Goal: Subscribe to service/newsletter

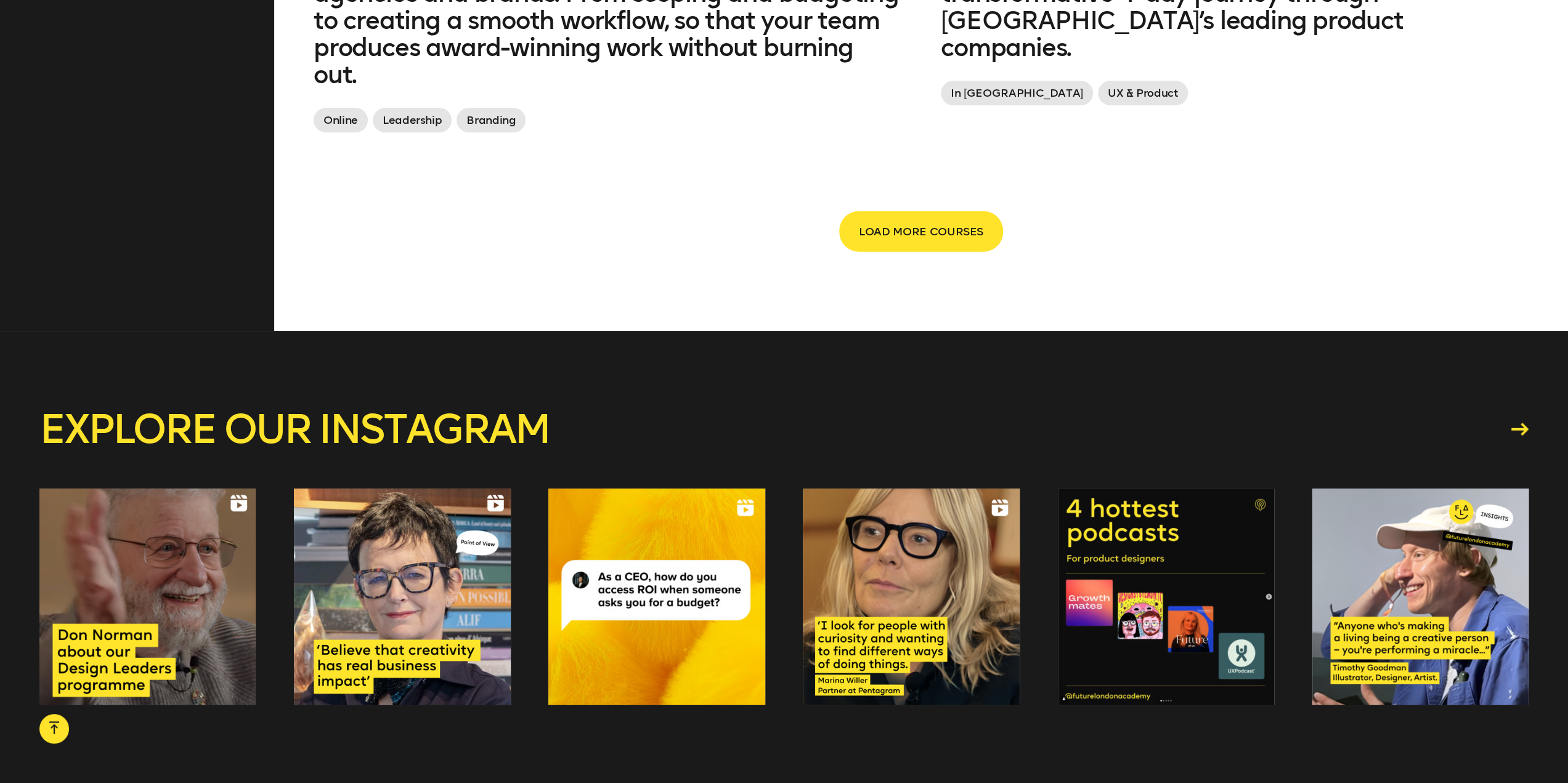
scroll to position [2894, 0]
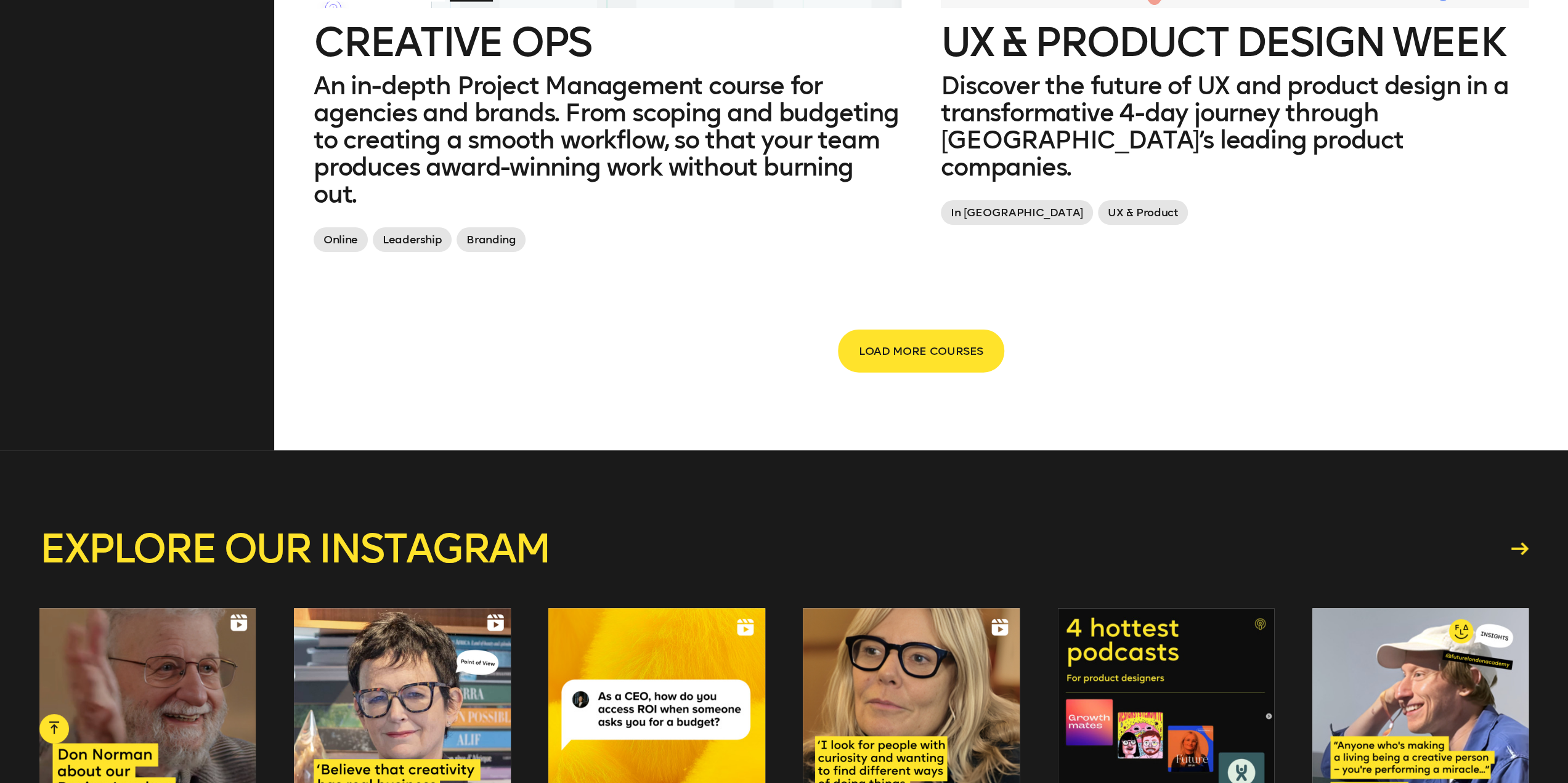
click at [902, 339] on span "LOAD MORE COURSES" at bounding box center [920, 351] width 124 height 24
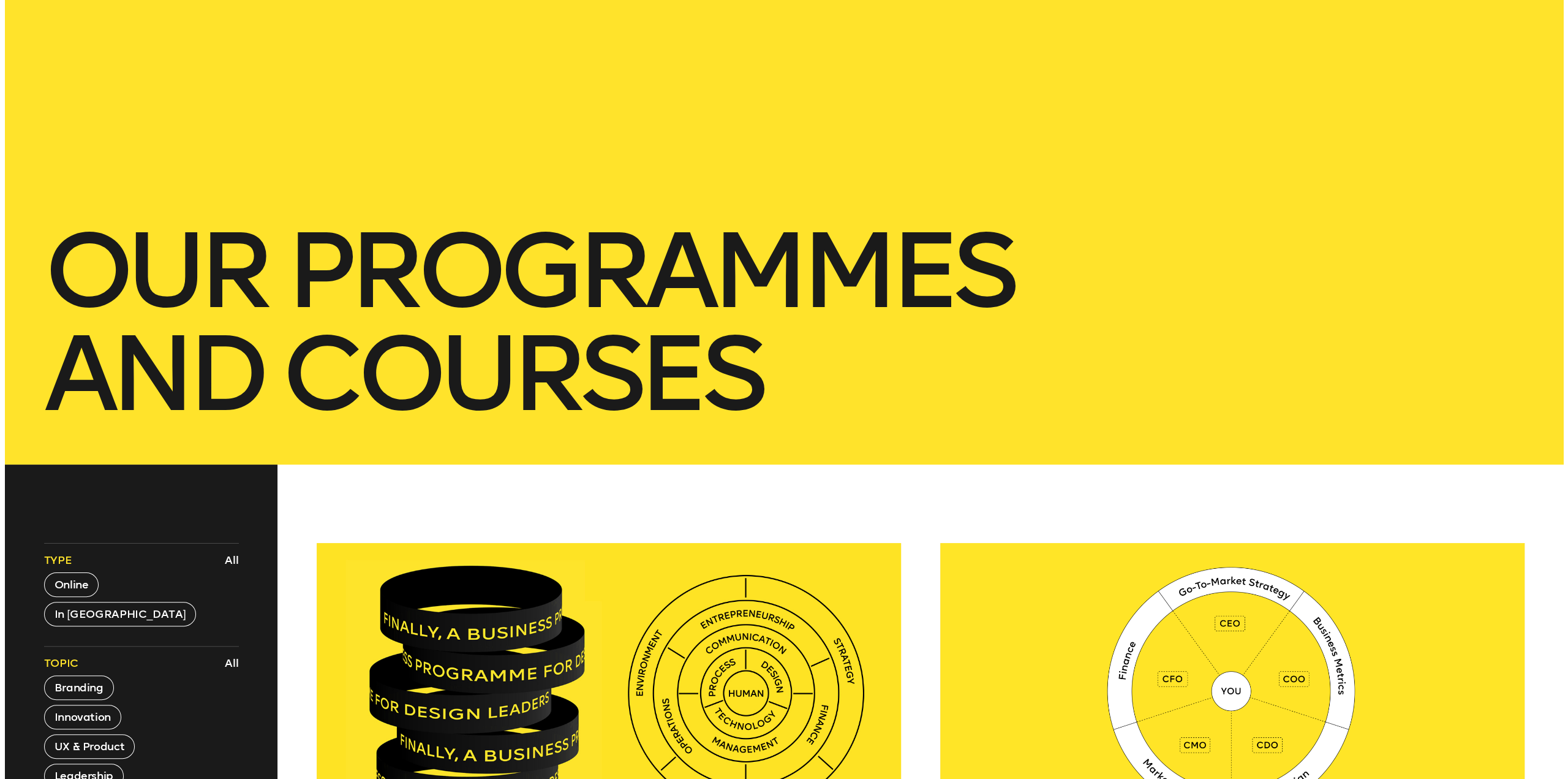
scroll to position [0, 0]
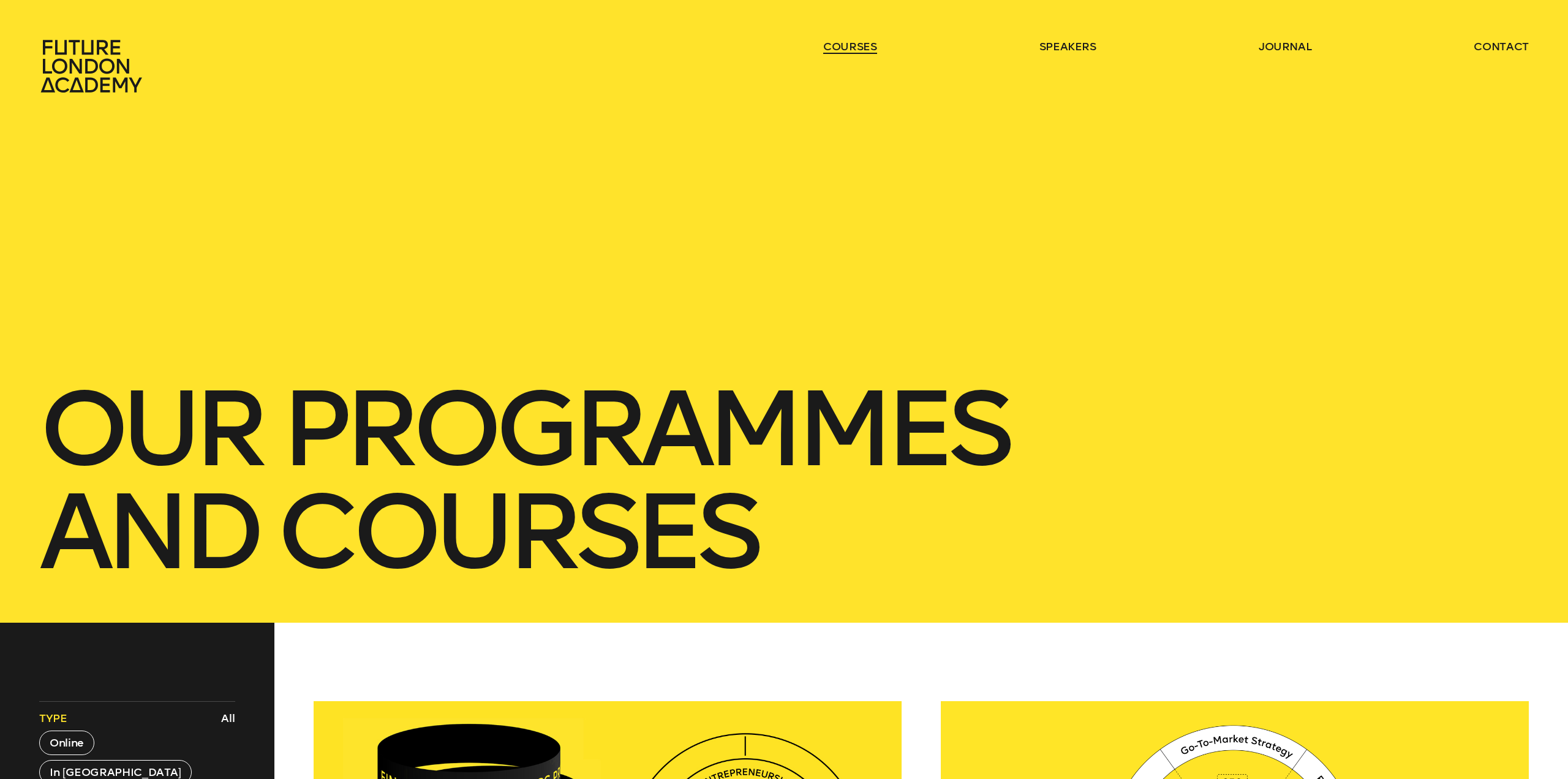
click at [836, 40] on link "courses" at bounding box center [850, 46] width 54 height 15
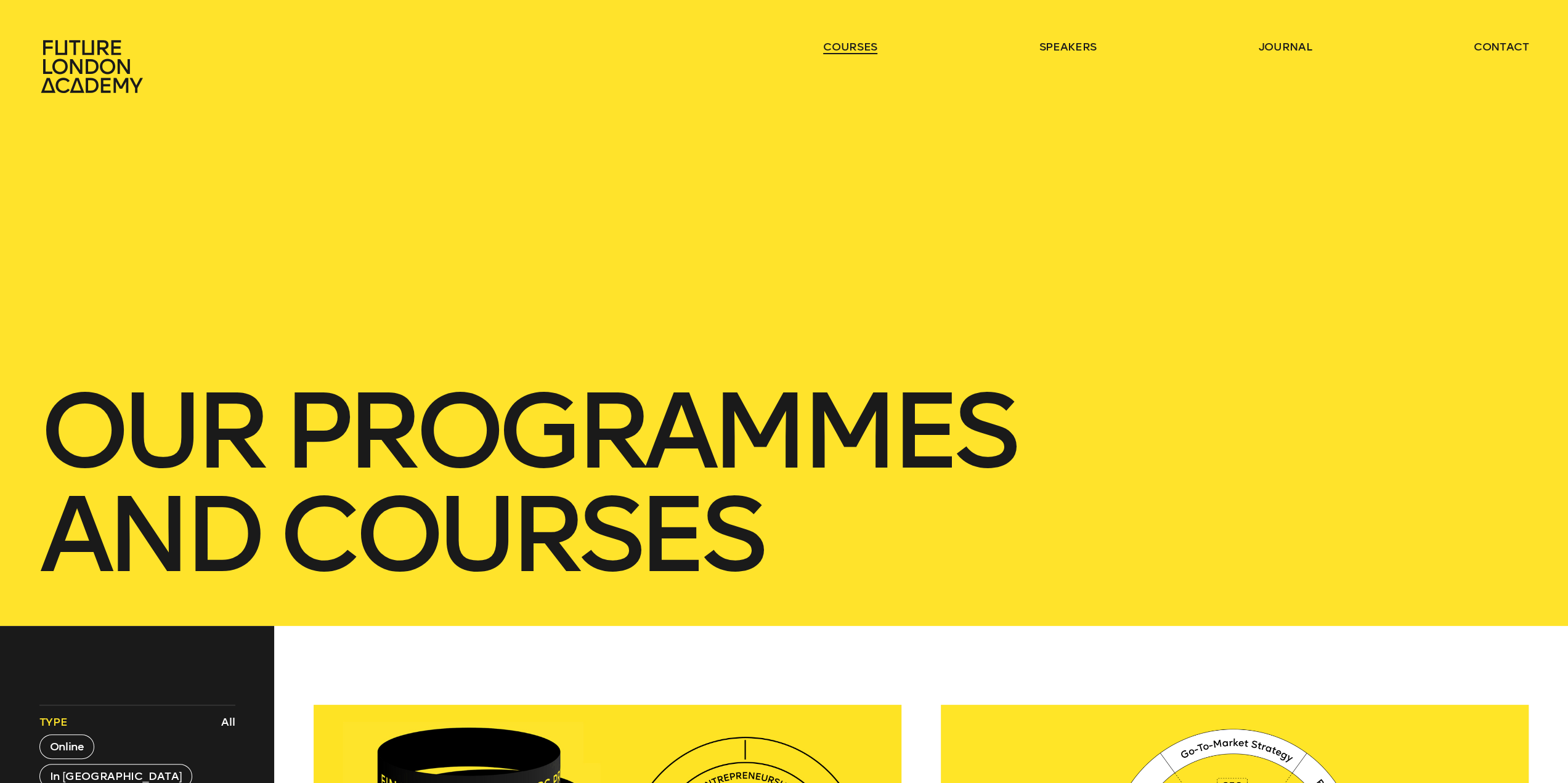
click at [841, 40] on link "courses" at bounding box center [850, 47] width 55 height 15
click at [859, 47] on link "courses" at bounding box center [850, 47] width 55 height 15
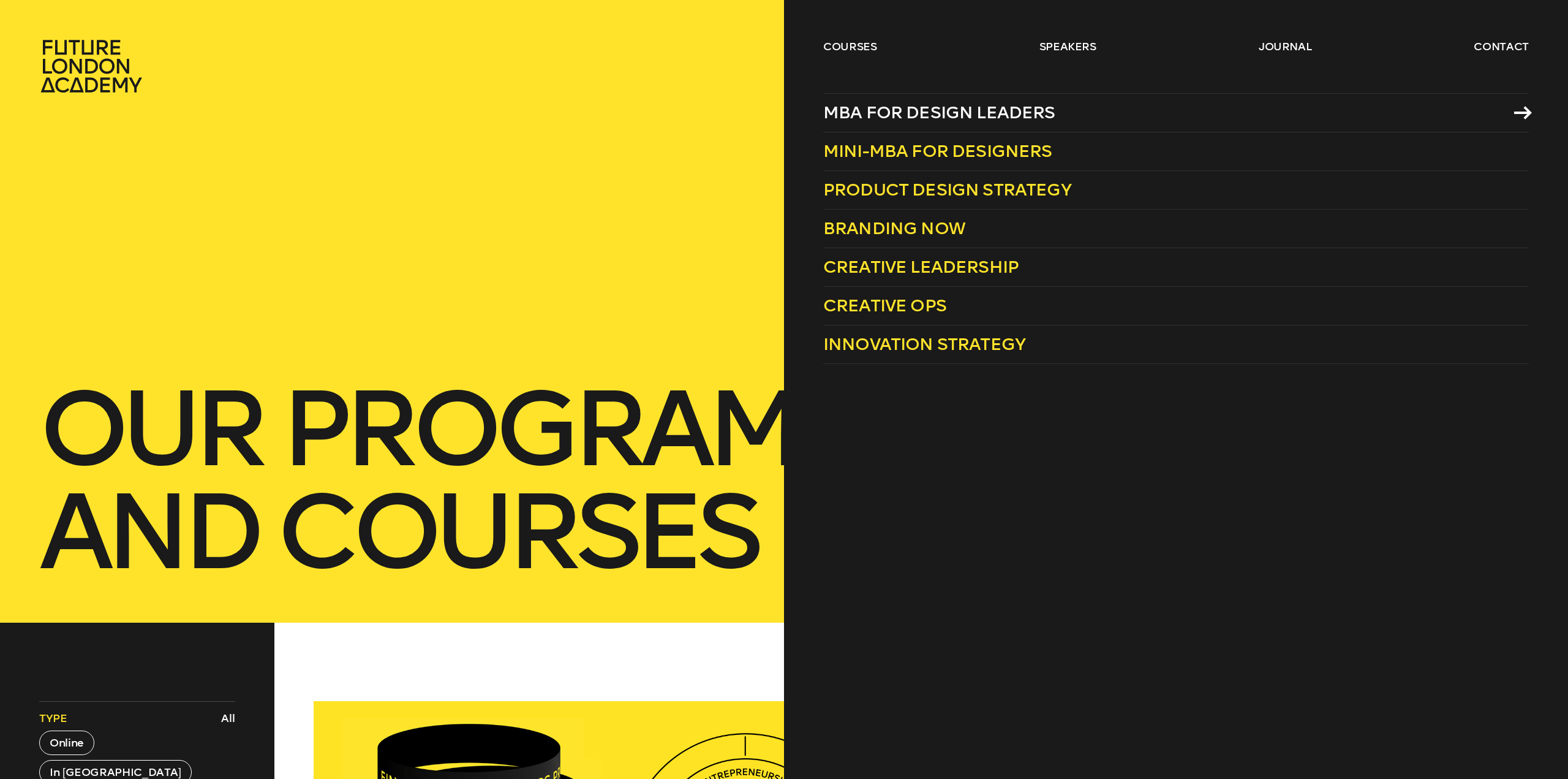
click at [895, 110] on span "MBA for Design Leaders" at bounding box center [938, 112] width 232 height 20
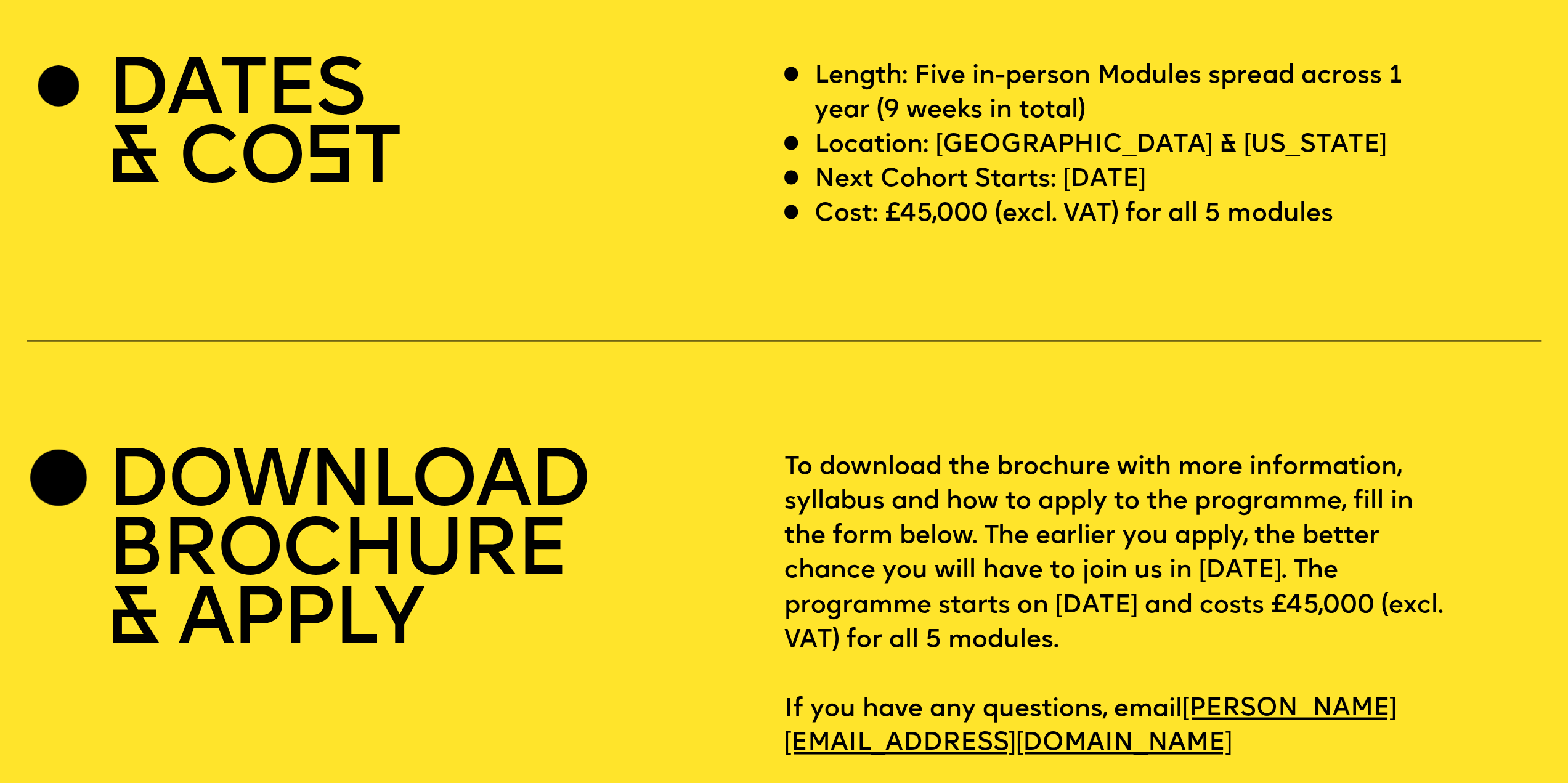
scroll to position [6466, 0]
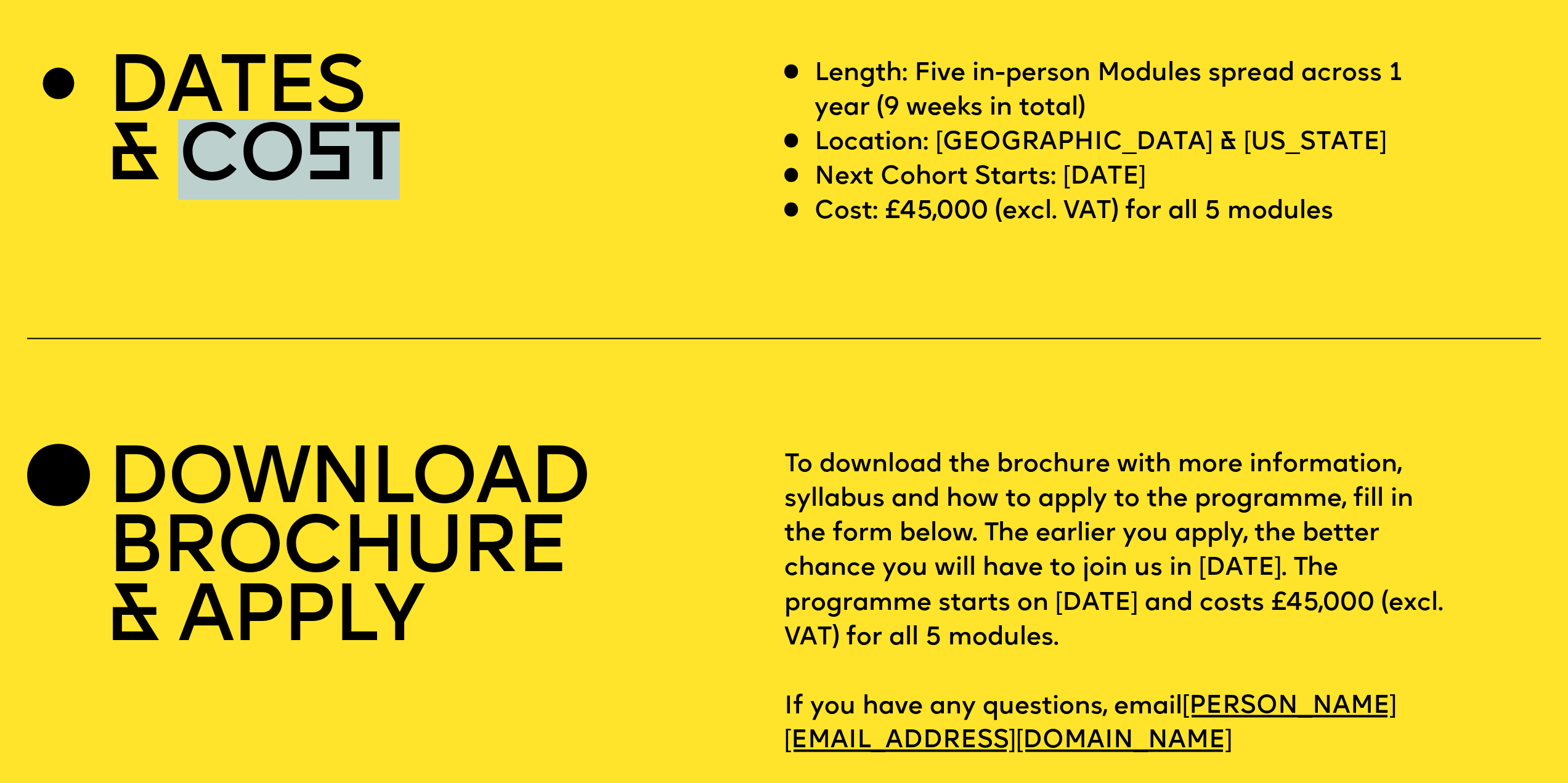
drag, startPoint x: 208, startPoint y: 159, endPoint x: 702, endPoint y: 272, distance: 506.8
click at [686, 270] on div "DATES & CO S T Length: Five in-person Modules spread across 1 year (9 weeks in …" at bounding box center [784, 407] width 1568 height 701
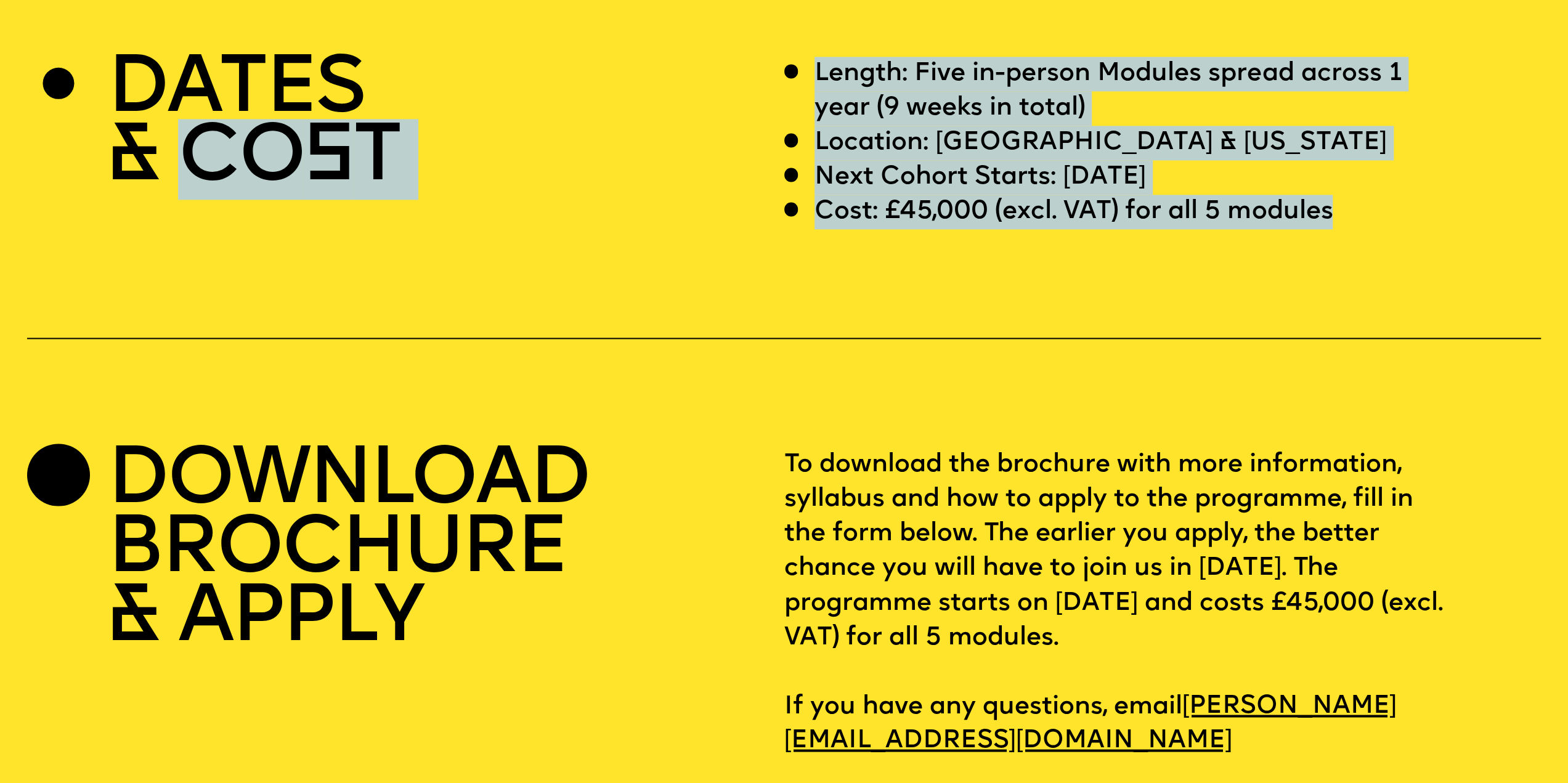
click at [938, 278] on div "DATES & CO S T Length: Five in-person Modules spread across 1 year (9 weeks in …" at bounding box center [784, 407] width 1568 height 701
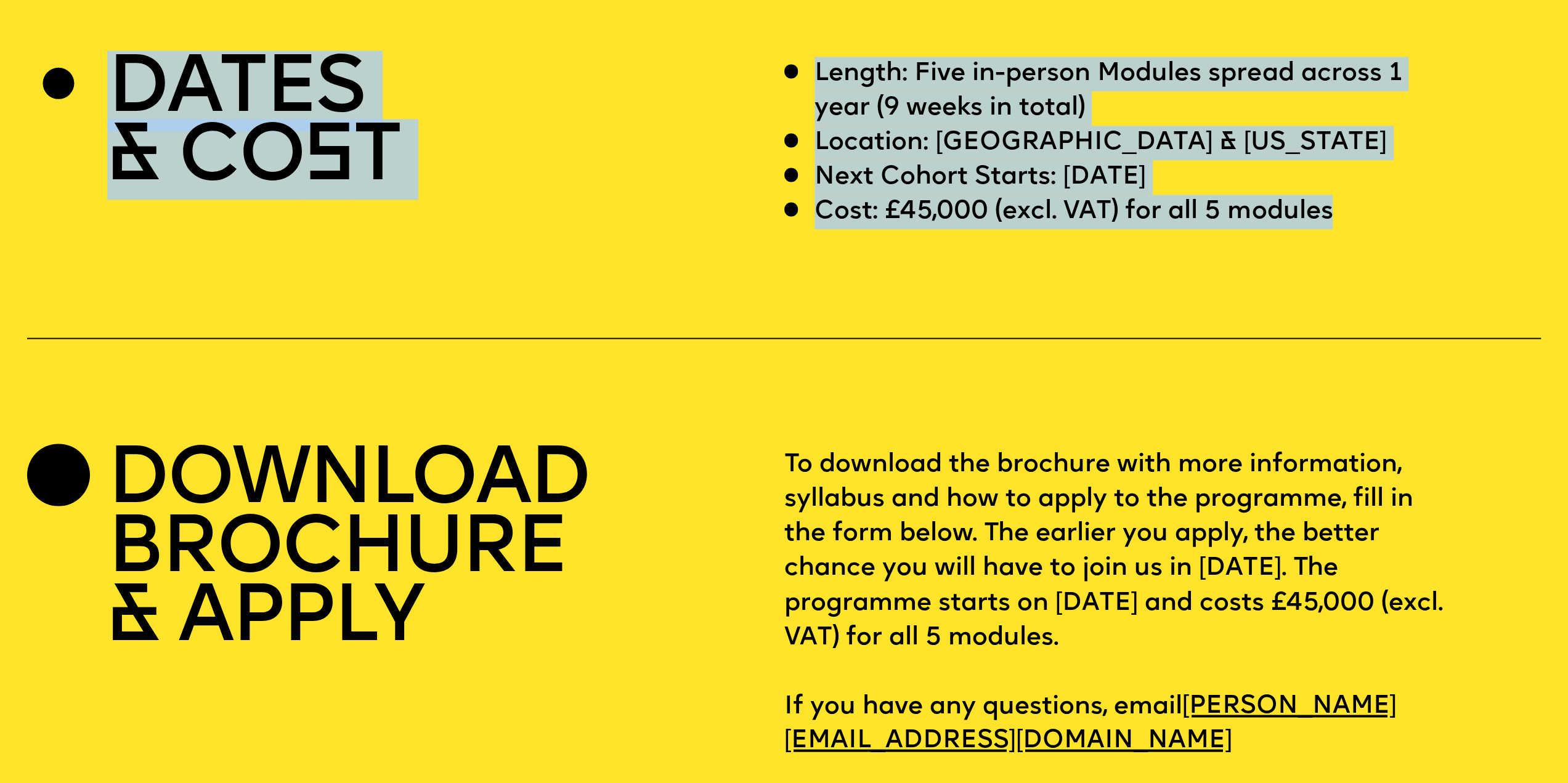
drag, startPoint x: 1372, startPoint y: 253, endPoint x: 681, endPoint y: 113, distance: 705.0
click at [684, 114] on div "DATES & CO S T Length: Five in-person Modules spread across 1 year (9 weeks in …" at bounding box center [784, 143] width 1513 height 172
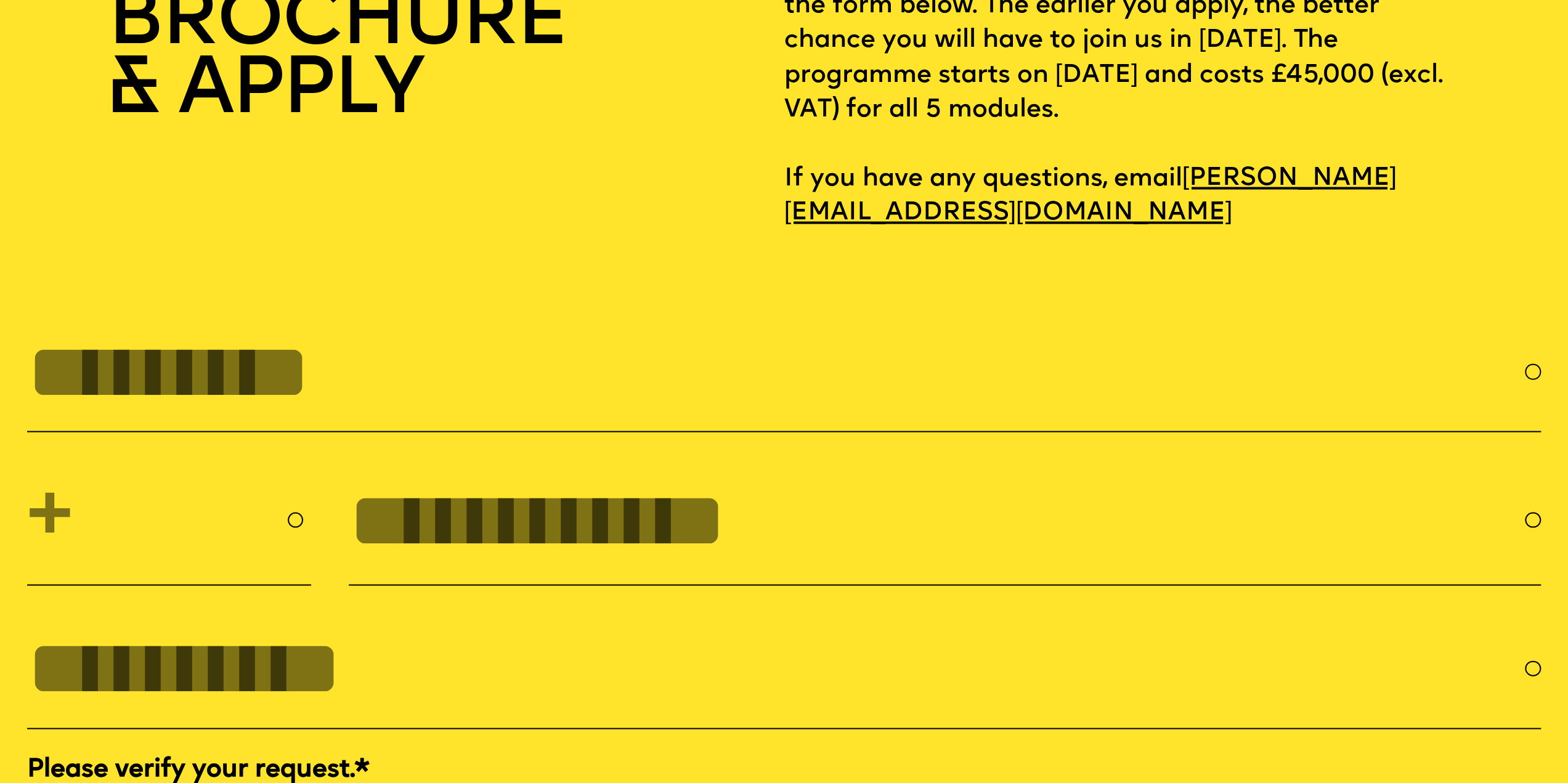
scroll to position [6835, 0]
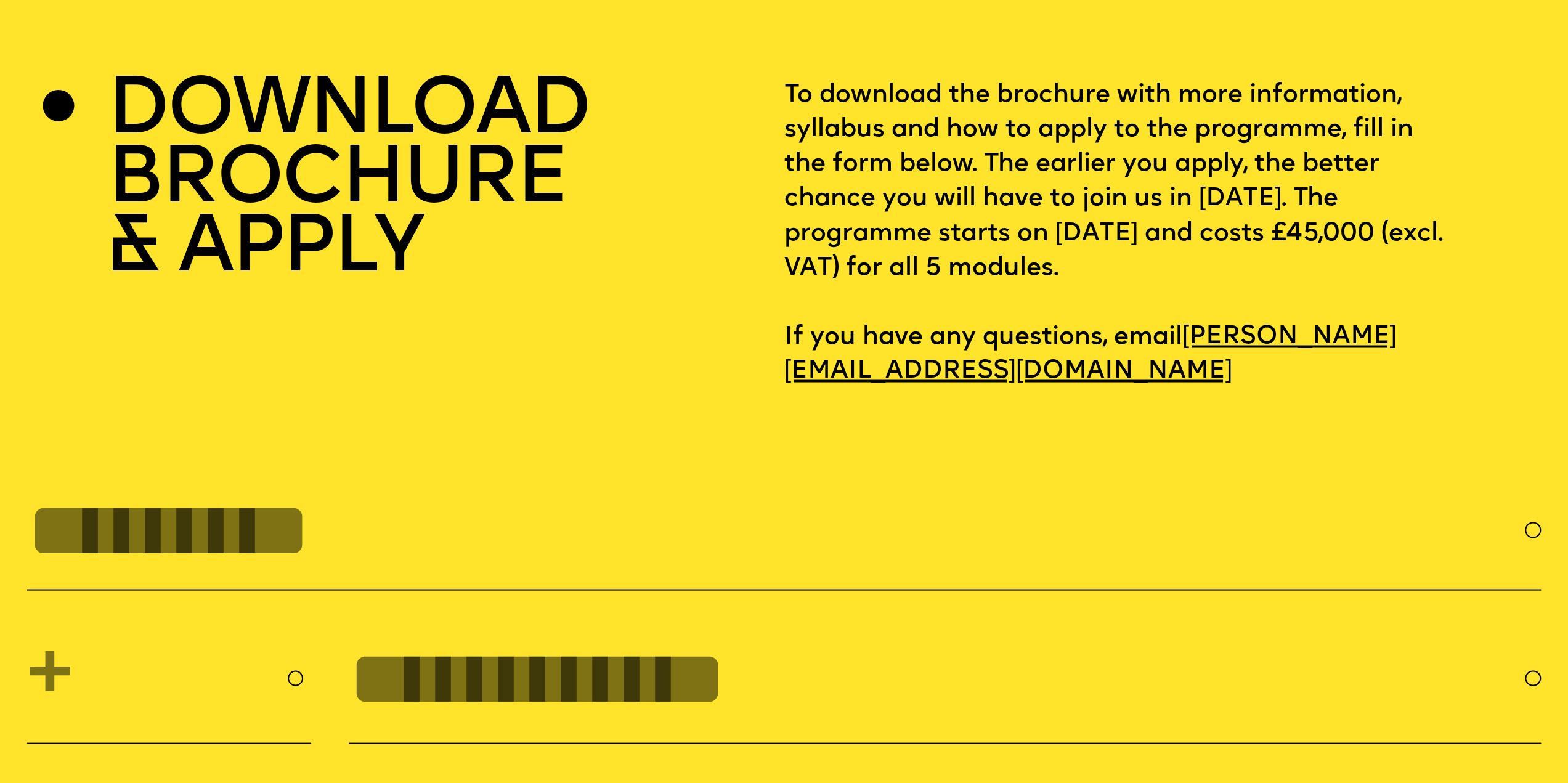
drag, startPoint x: 335, startPoint y: 110, endPoint x: 329, endPoint y: 117, distance: 9.2
click at [333, 114] on h2 "DOWNLOAD BROCHURE & APPLY" at bounding box center [347, 181] width 481 height 206
drag, startPoint x: 974, startPoint y: 307, endPoint x: 795, endPoint y: 288, distance: 180.0
click at [973, 307] on p "To download the brochure with more information, syllabus and how to apply to th…" at bounding box center [1162, 233] width 757 height 310
click at [324, 198] on h2 "DOWNLOAD BROCHURE & APPLY" at bounding box center [347, 181] width 481 height 206
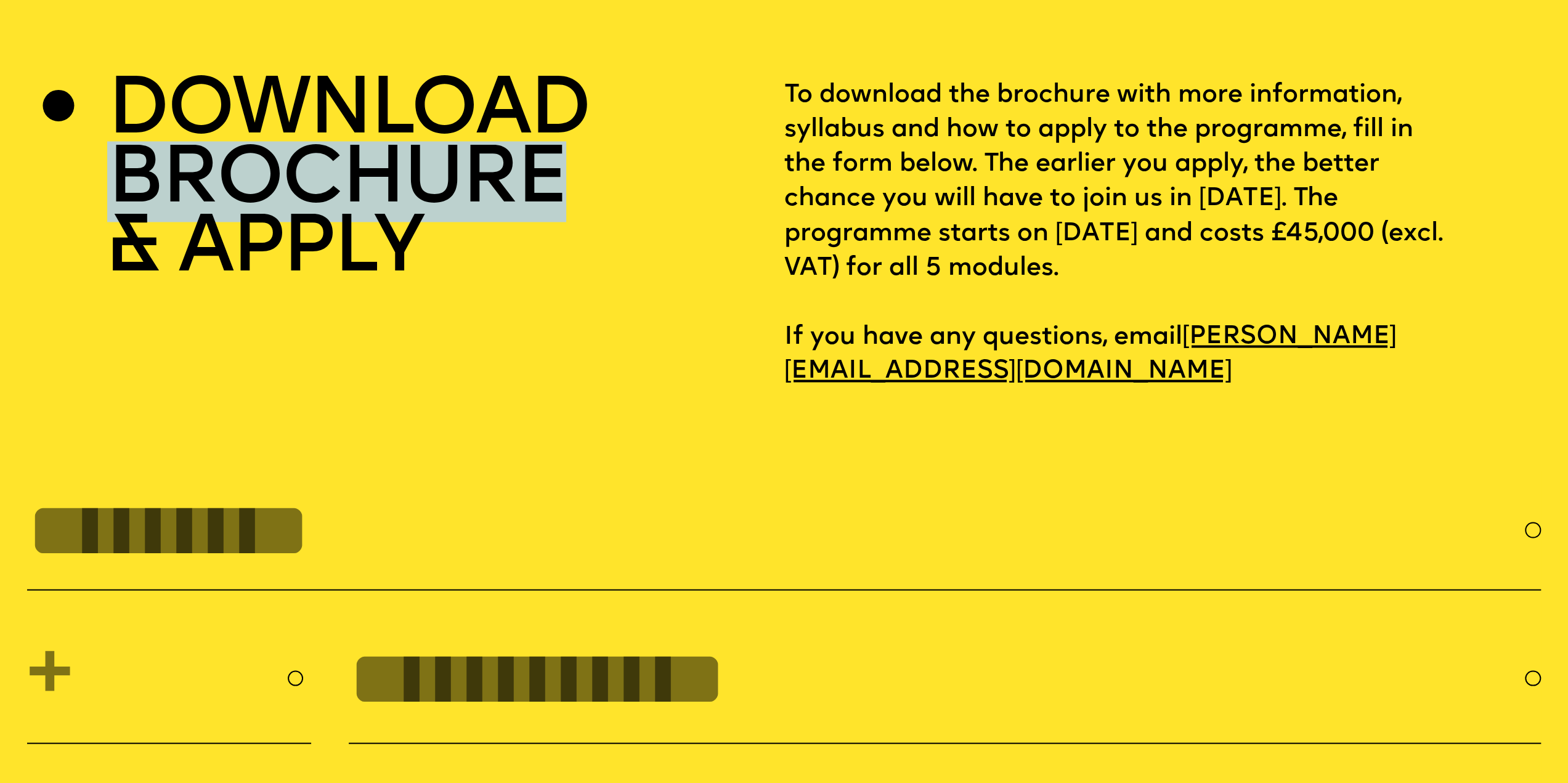
click at [324, 198] on h2 "DOWNLOAD BROCHURE & APPLY" at bounding box center [347, 181] width 481 height 206
click at [265, 241] on h2 "DOWNLOAD BROCHURE & APPLY" at bounding box center [347, 181] width 481 height 206
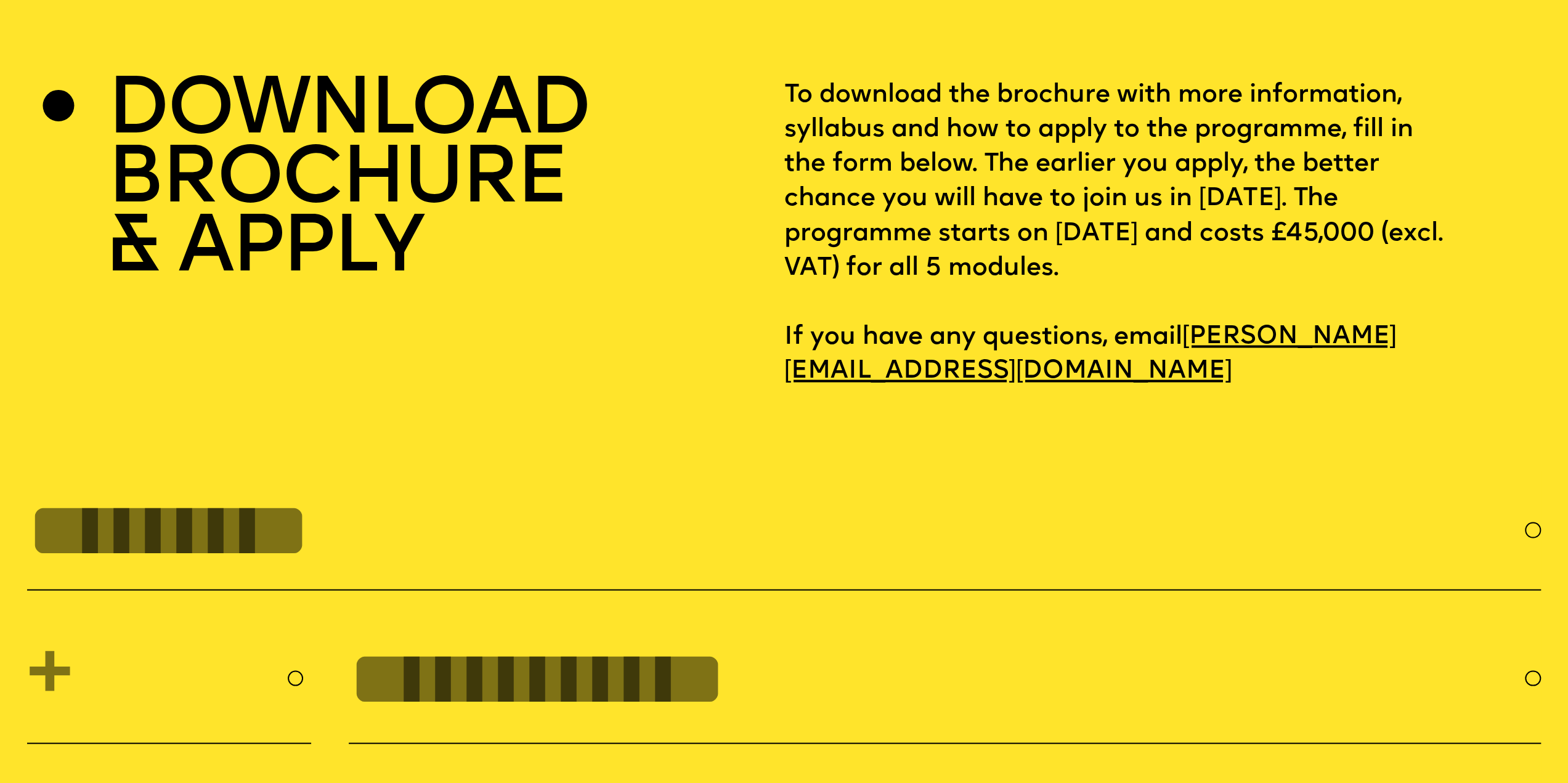
click at [282, 158] on h2 "DOWNLOAD BROCHURE & APPLY" at bounding box center [347, 181] width 481 height 206
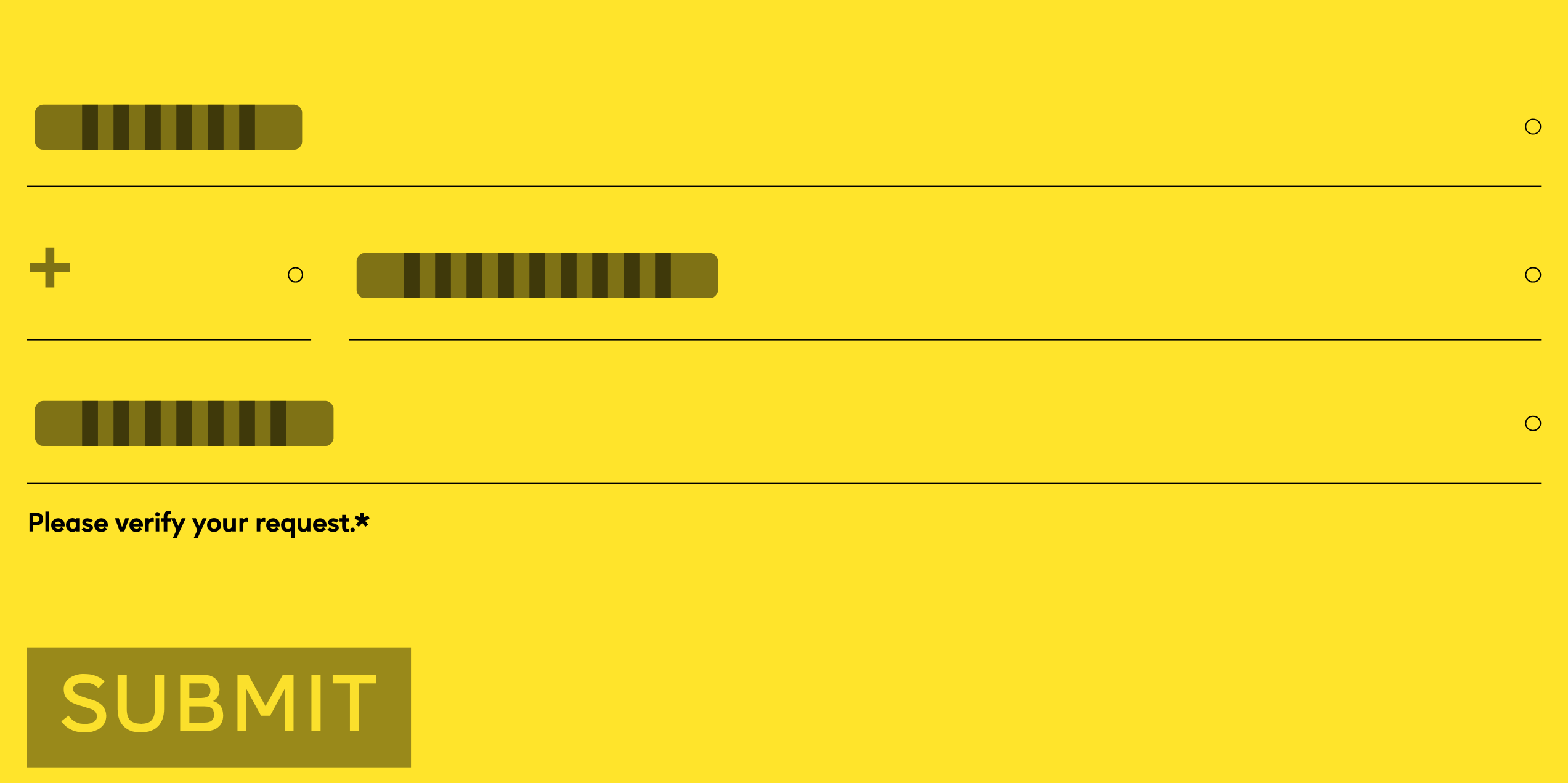
scroll to position [7238, 0]
click at [174, 168] on input "FULL NAME" at bounding box center [776, 127] width 1498 height 87
type input "**********"
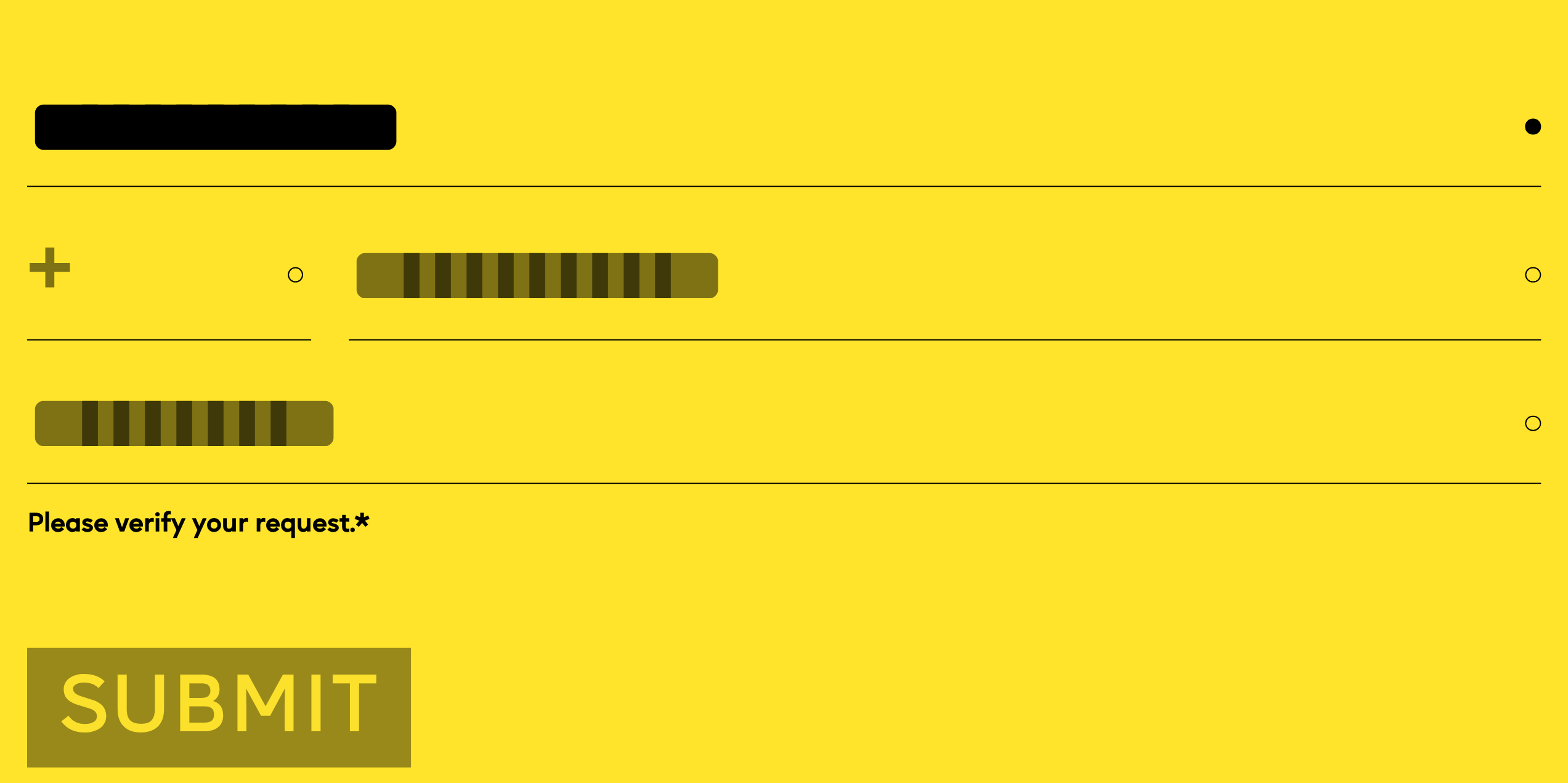
select select "**"
type input "**********"
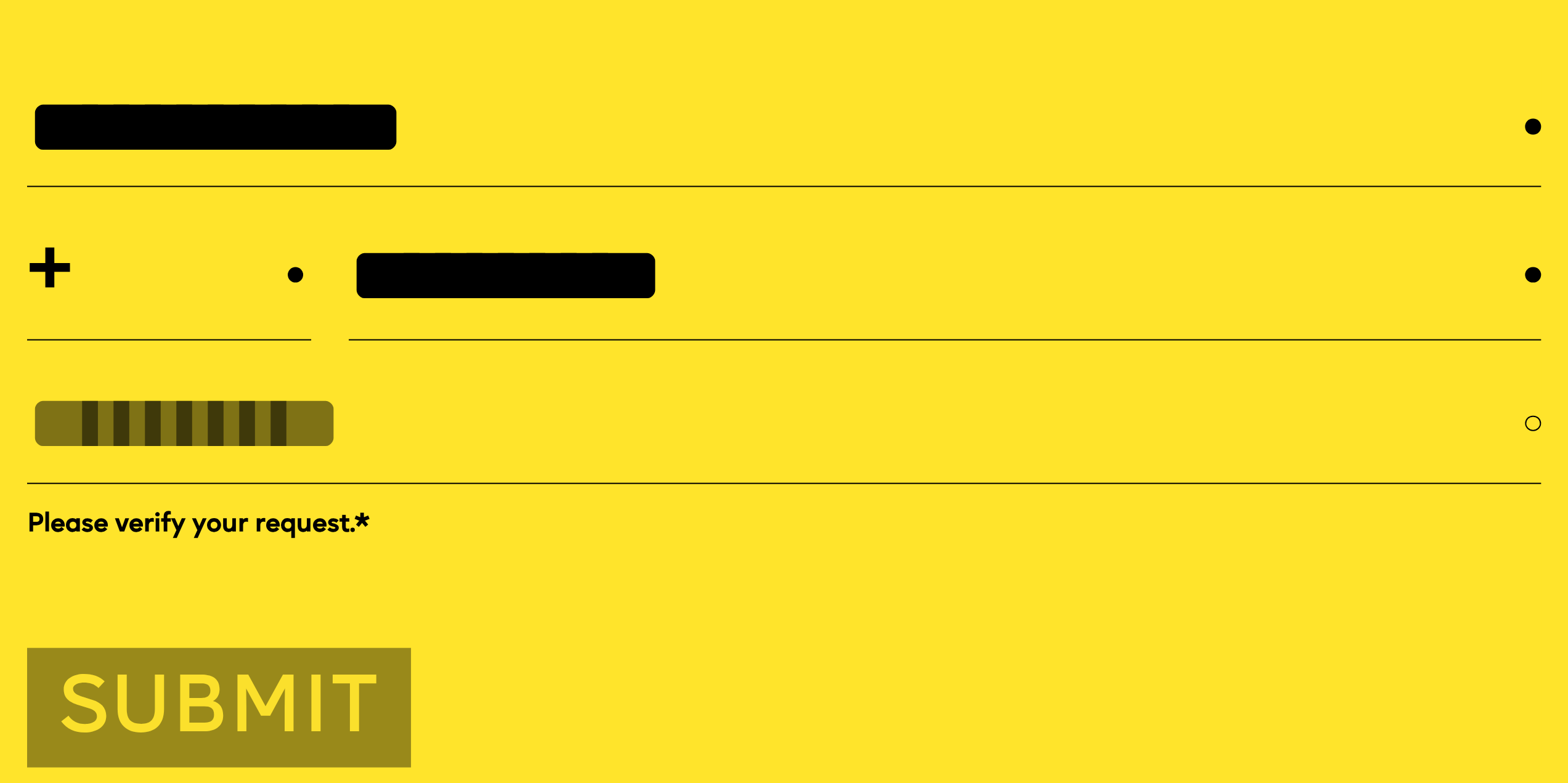
type input "**********"
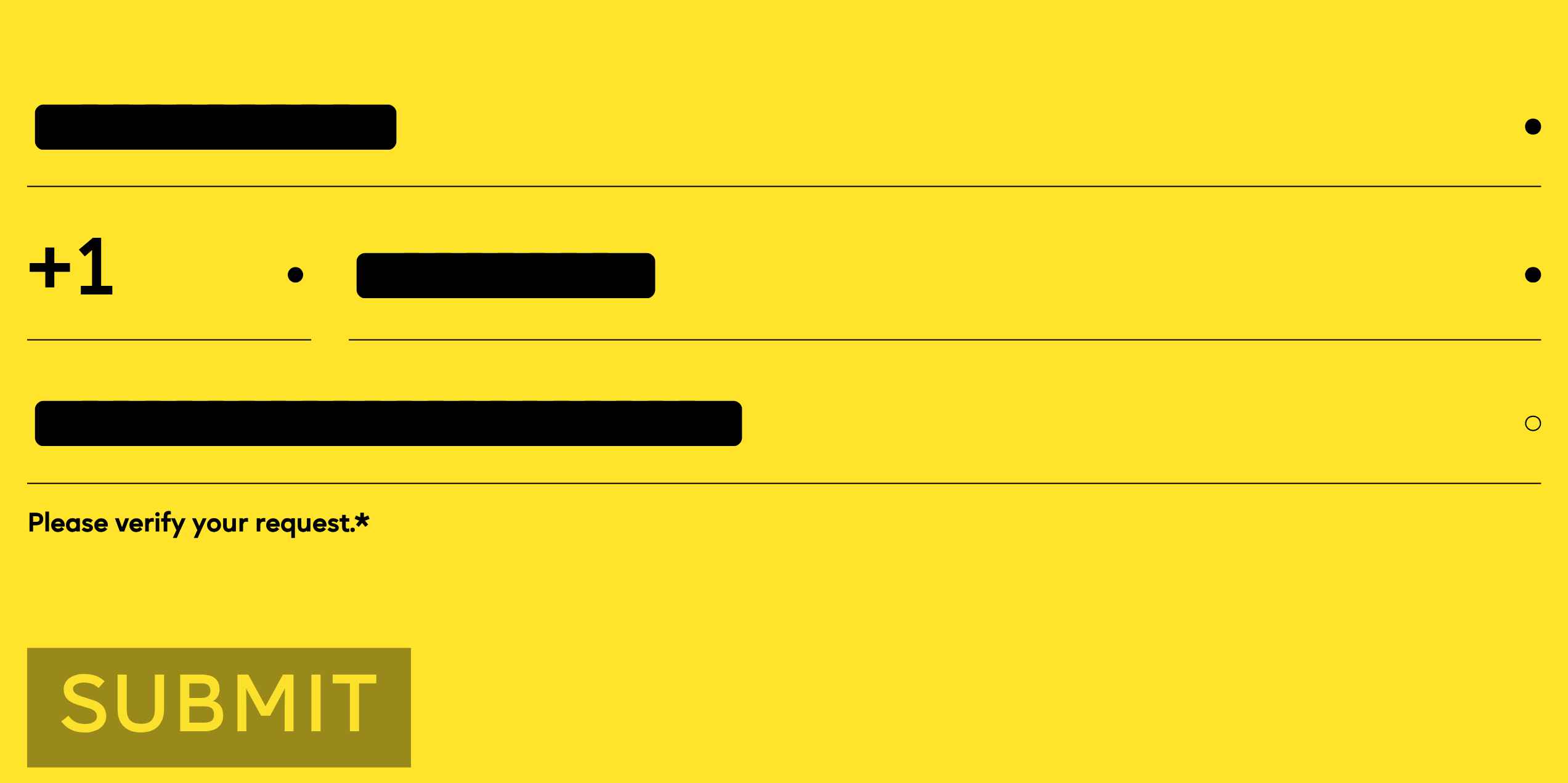
click at [546, 319] on input "**********" at bounding box center [937, 275] width 1176 height 87
click at [894, 442] on input "**********" at bounding box center [776, 423] width 1498 height 87
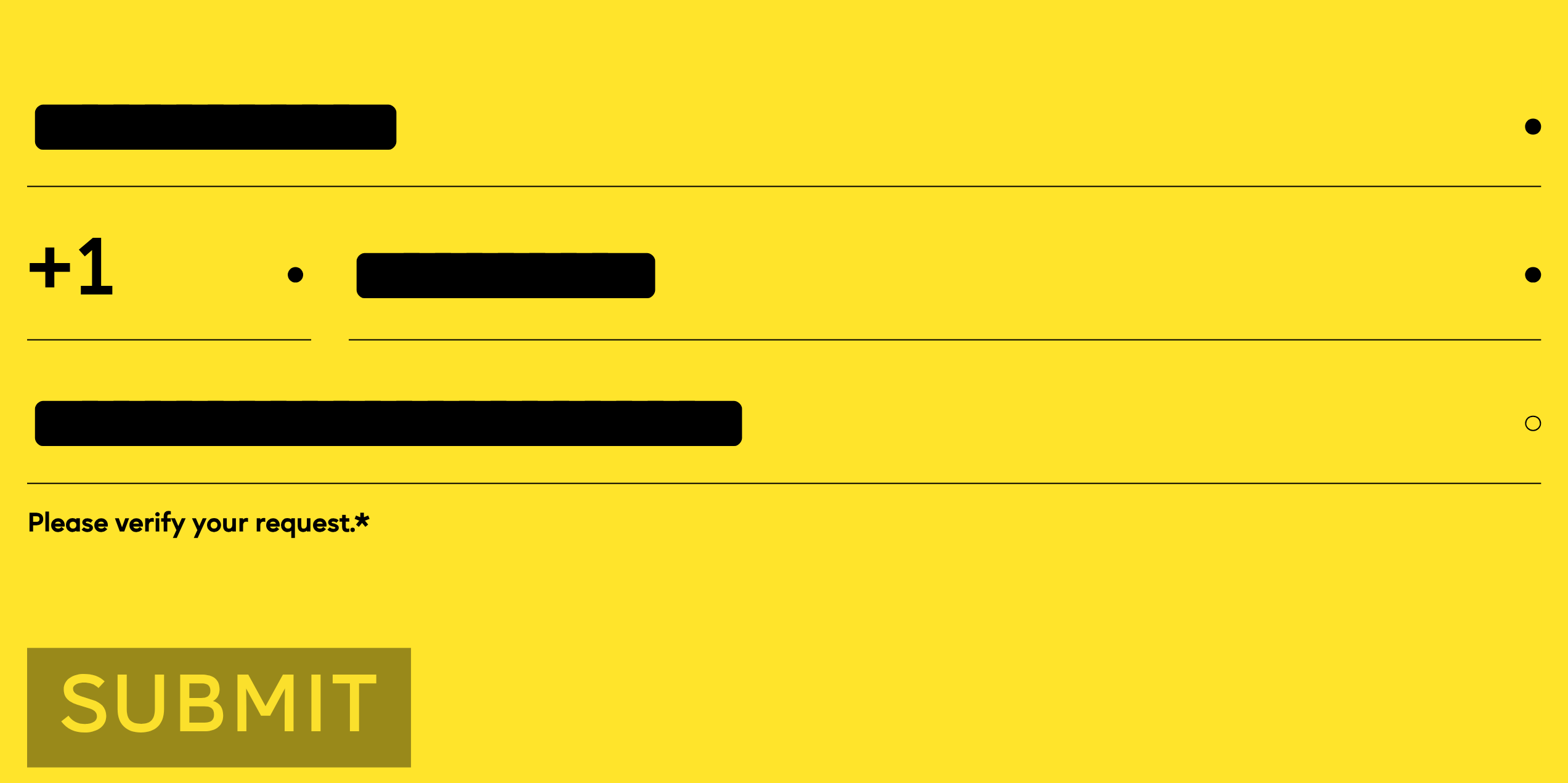
click at [894, 442] on input "**********" at bounding box center [776, 423] width 1498 height 87
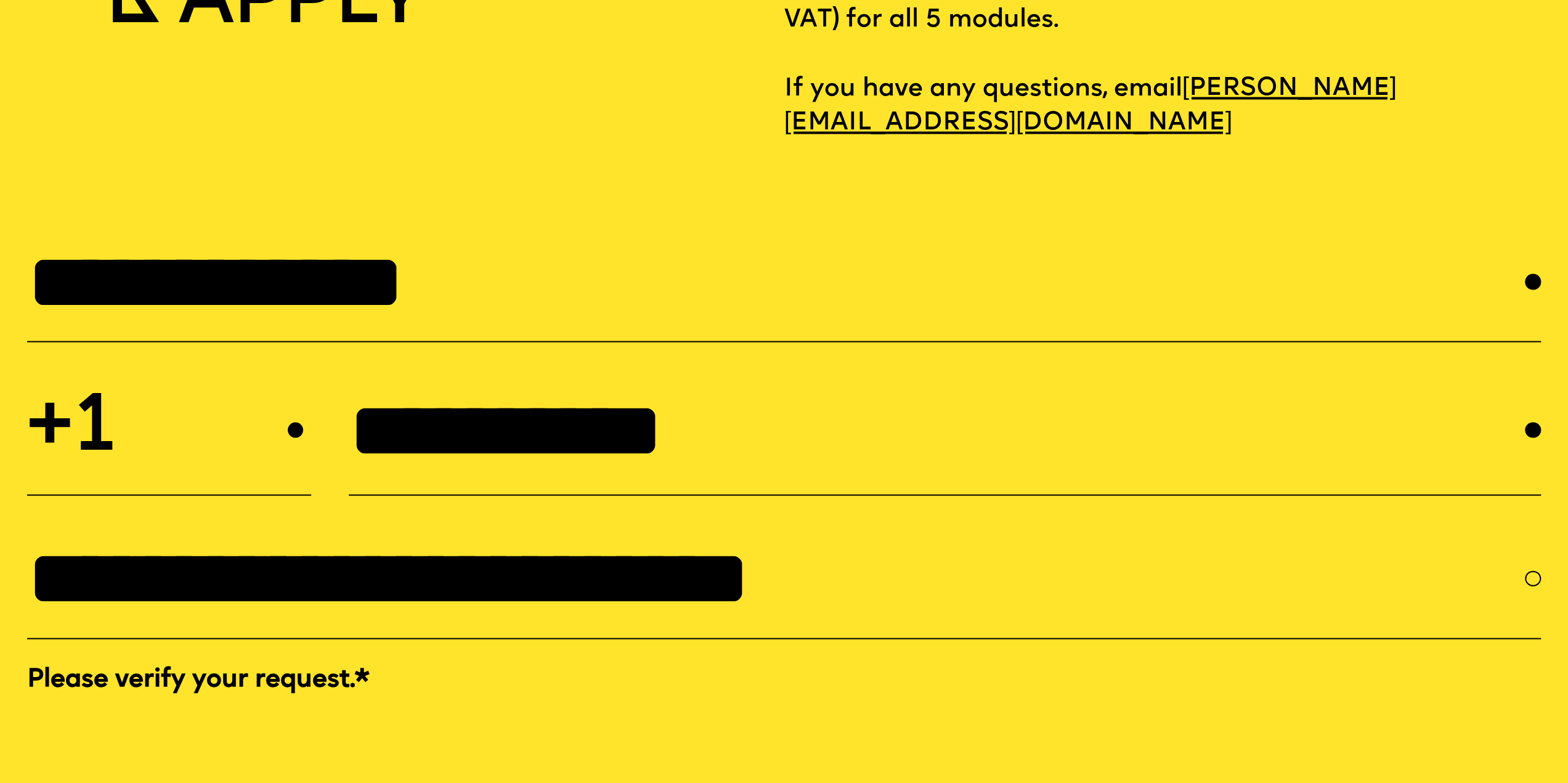
scroll to position [6992, 0]
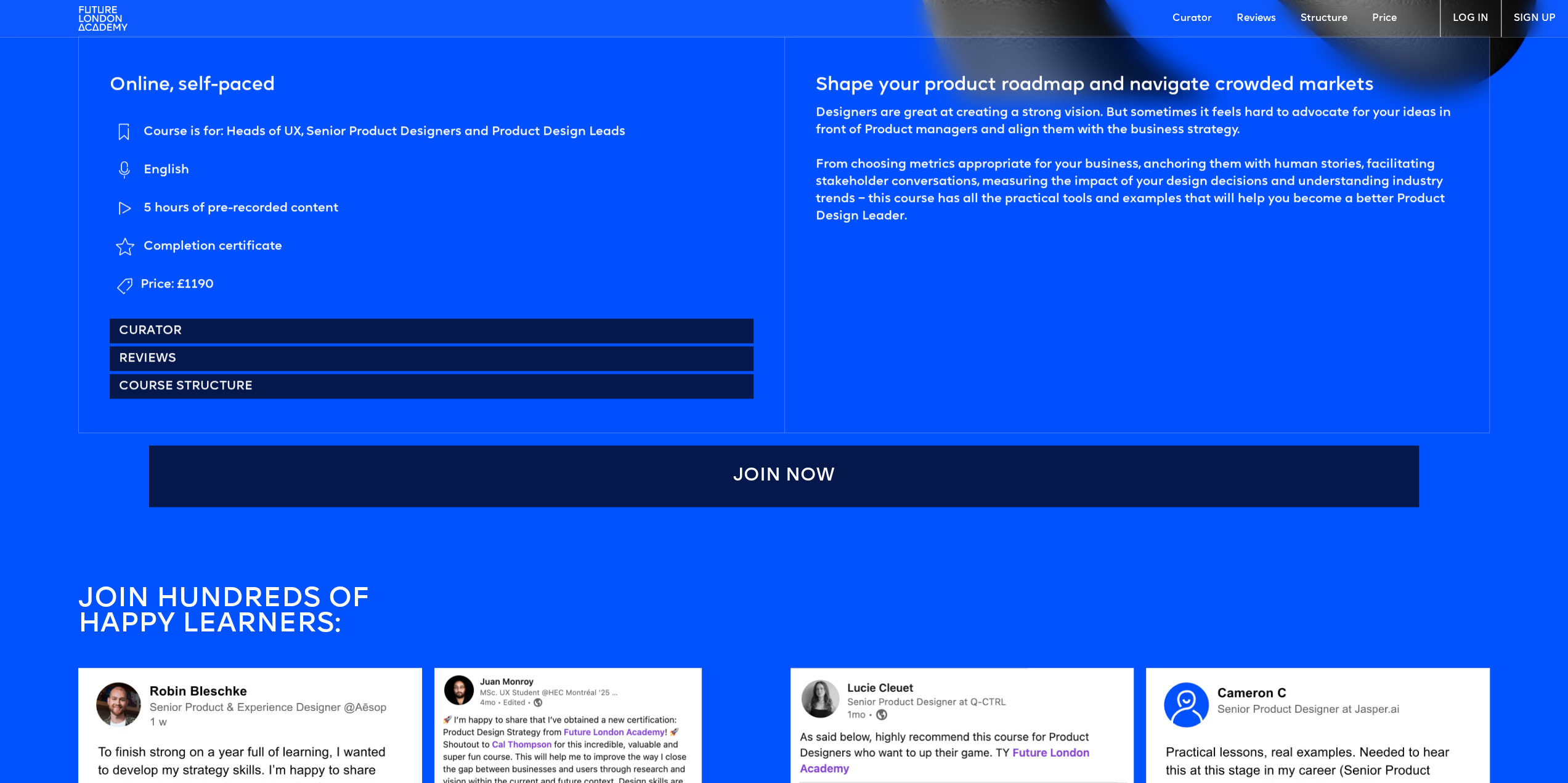
scroll to position [924, 0]
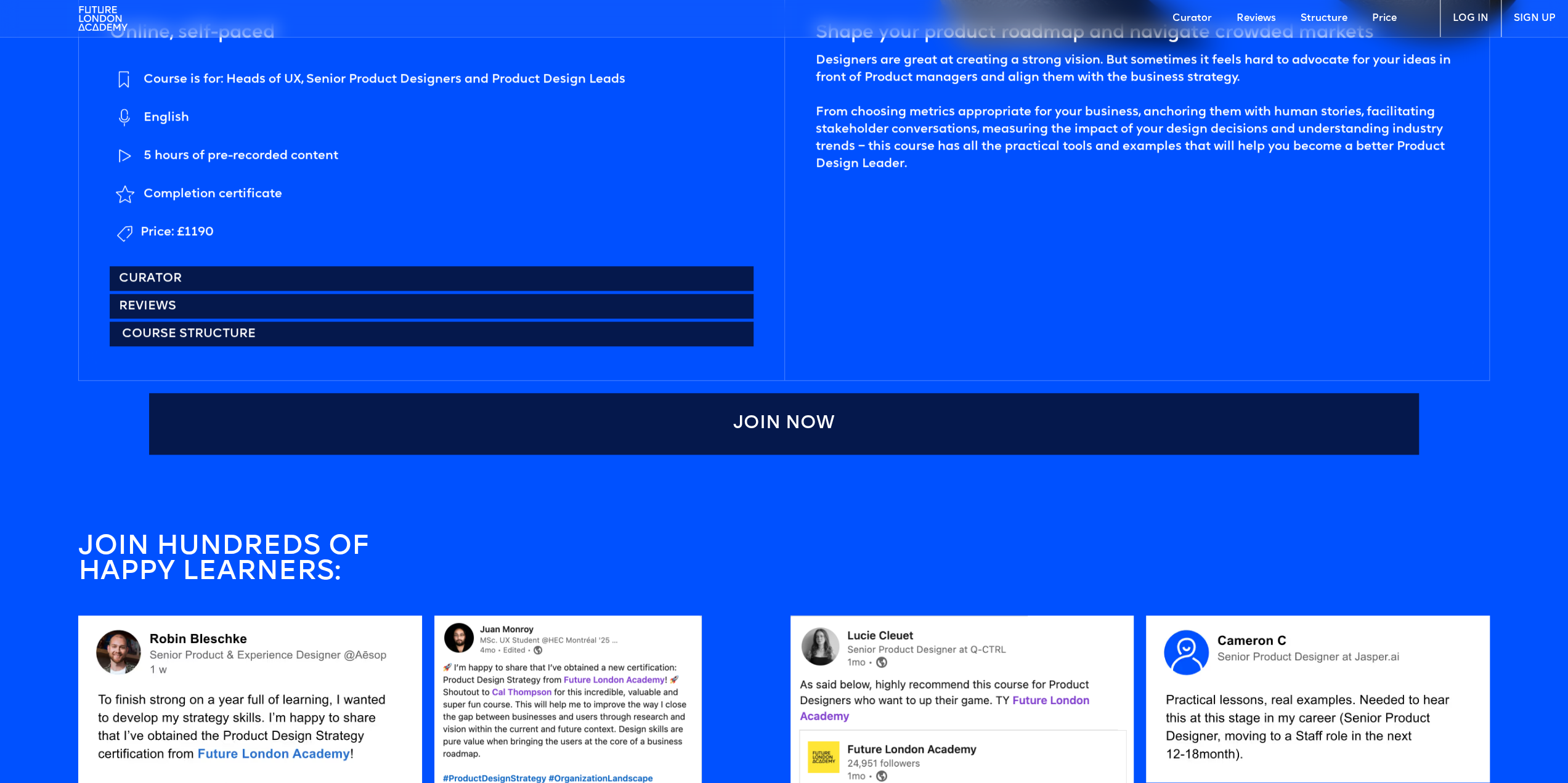
click at [166, 336] on link "Course structure" at bounding box center [431, 333] width 643 height 24
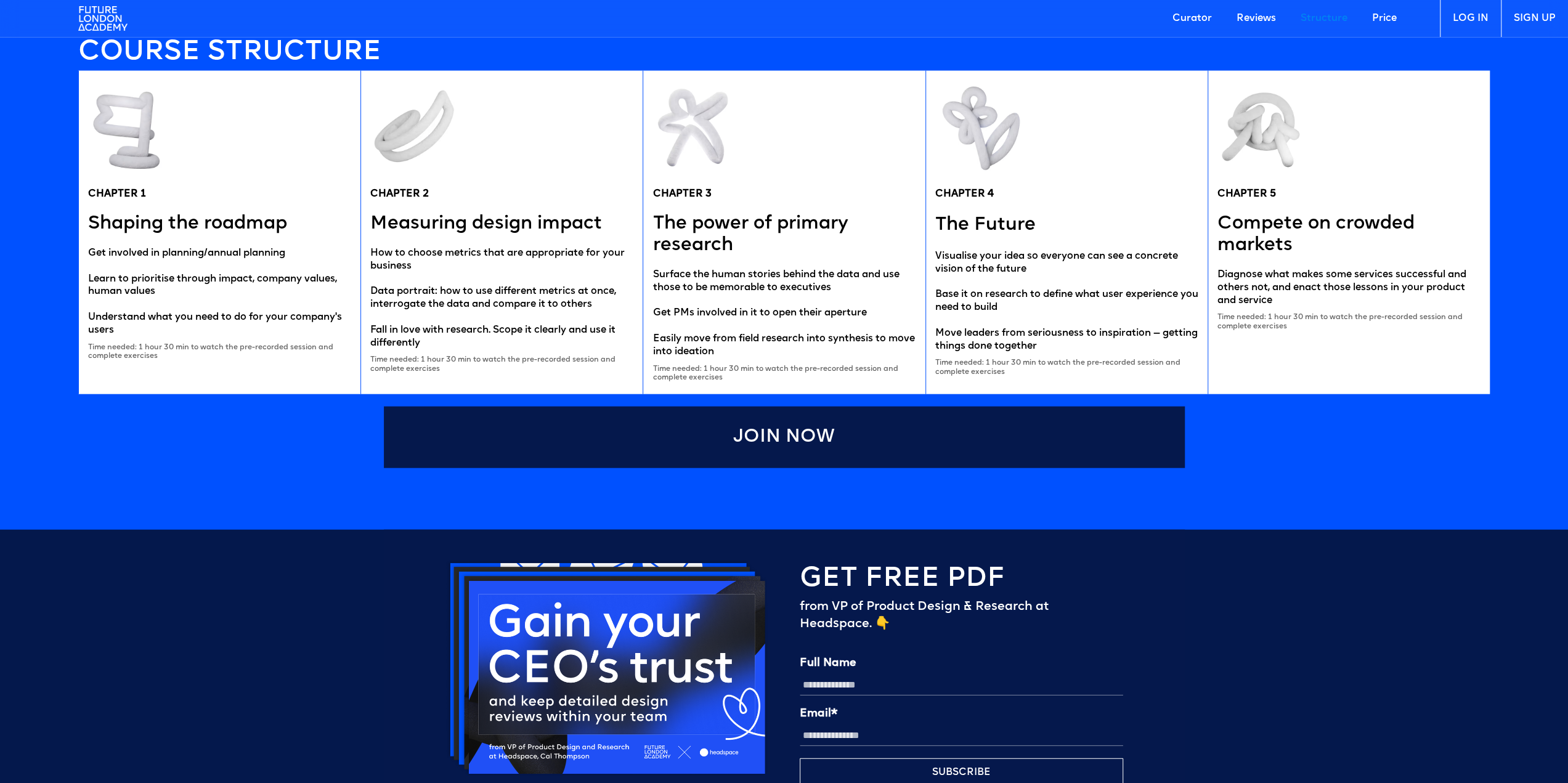
scroll to position [2672, 0]
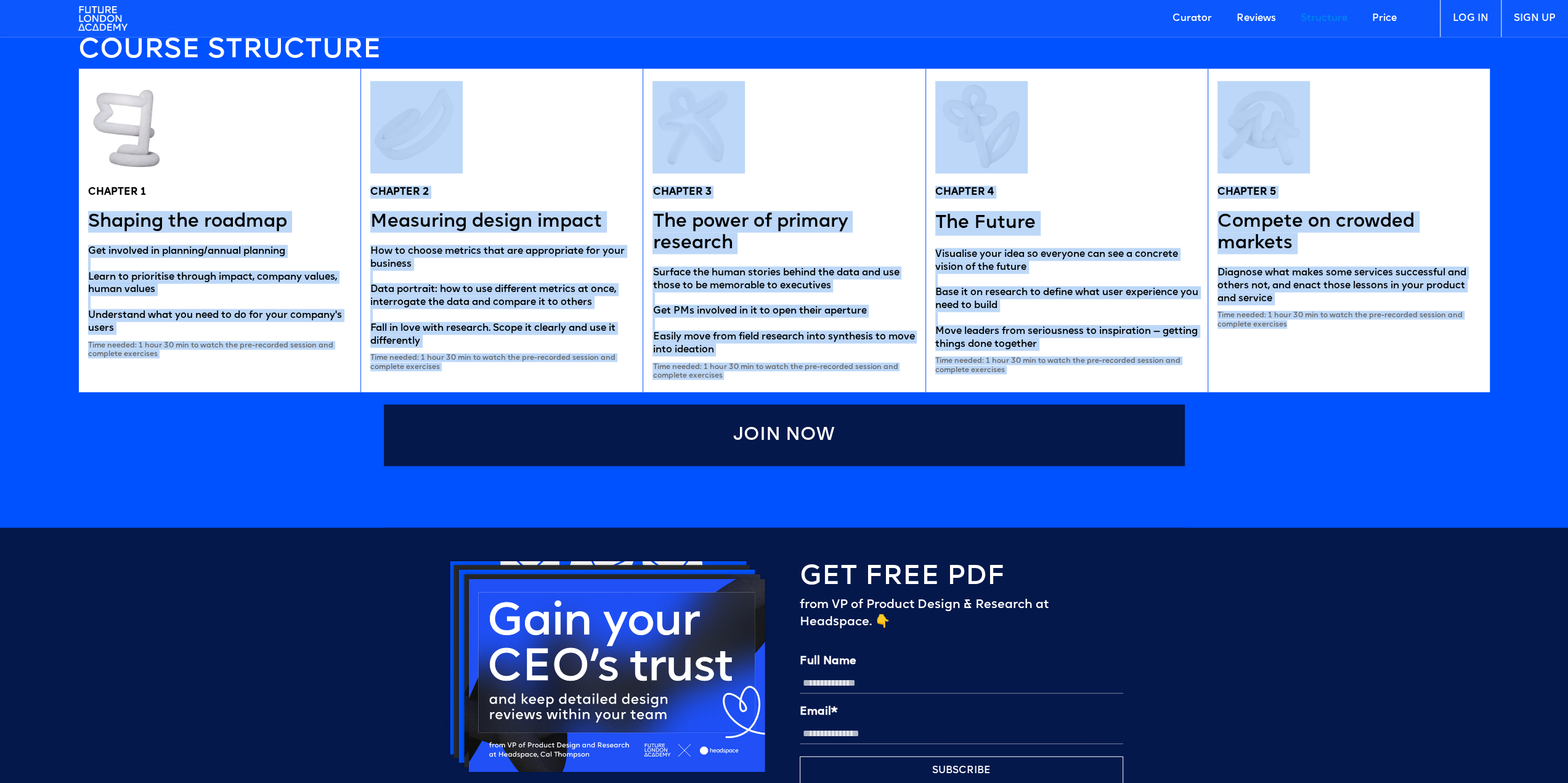
drag, startPoint x: 86, startPoint y: 207, endPoint x: 1418, endPoint y: 355, distance: 1340.2
click at [1418, 355] on div "CHAPTER 1 Shaping the roadmap Get involved in planning/annual planning Learn to…" at bounding box center [784, 230] width 1412 height 323
click at [1430, 356] on div "CHAPTER 5 Compete on crowded markets Diagnose what makes some services successf…" at bounding box center [1348, 230] width 282 height 323
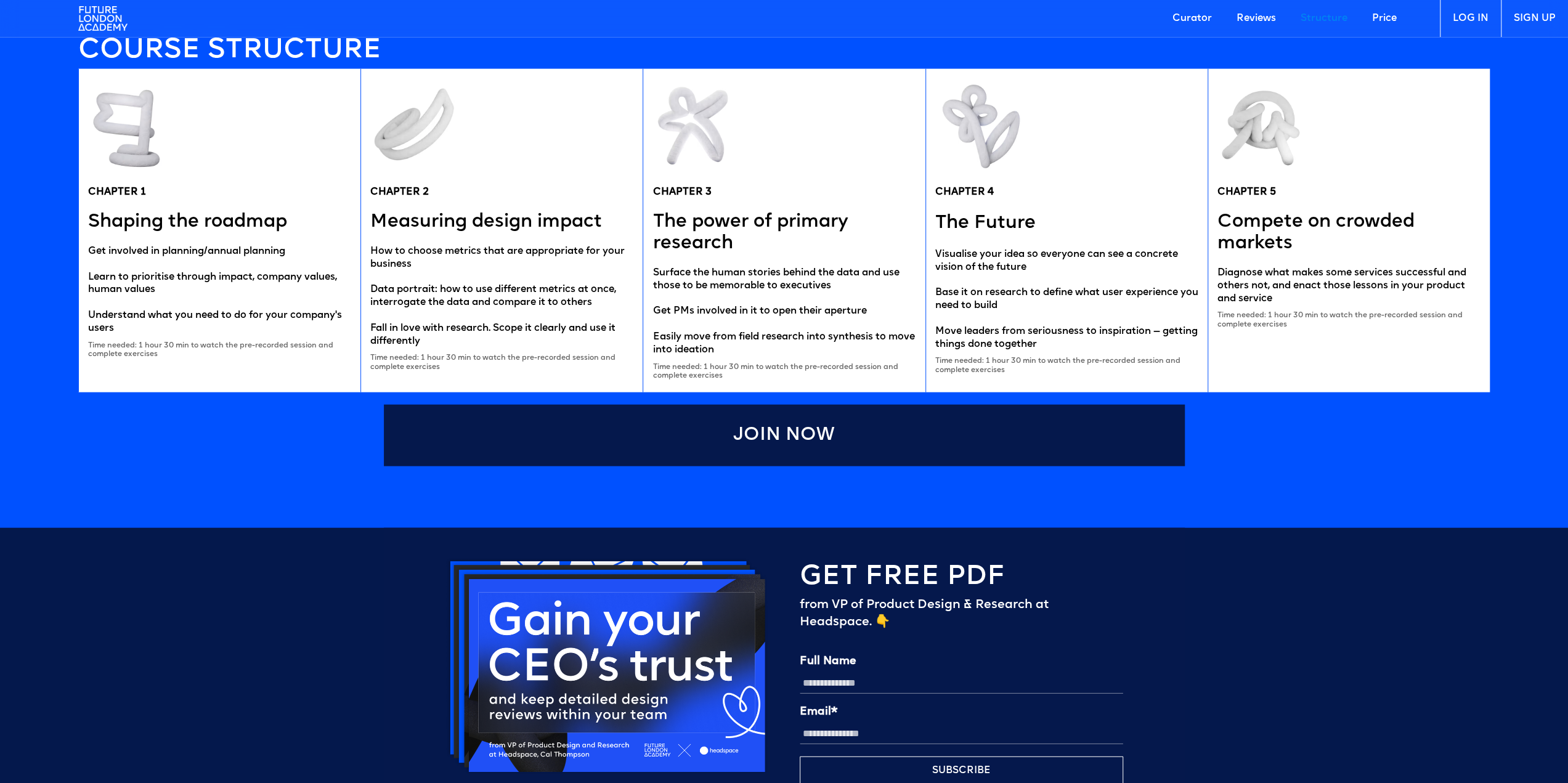
click at [1386, 395] on section "Course STRUCTURE CHAPTER 1 Shaping the roadmap Get involved in planning/annual …" at bounding box center [784, 252] width 1412 height 429
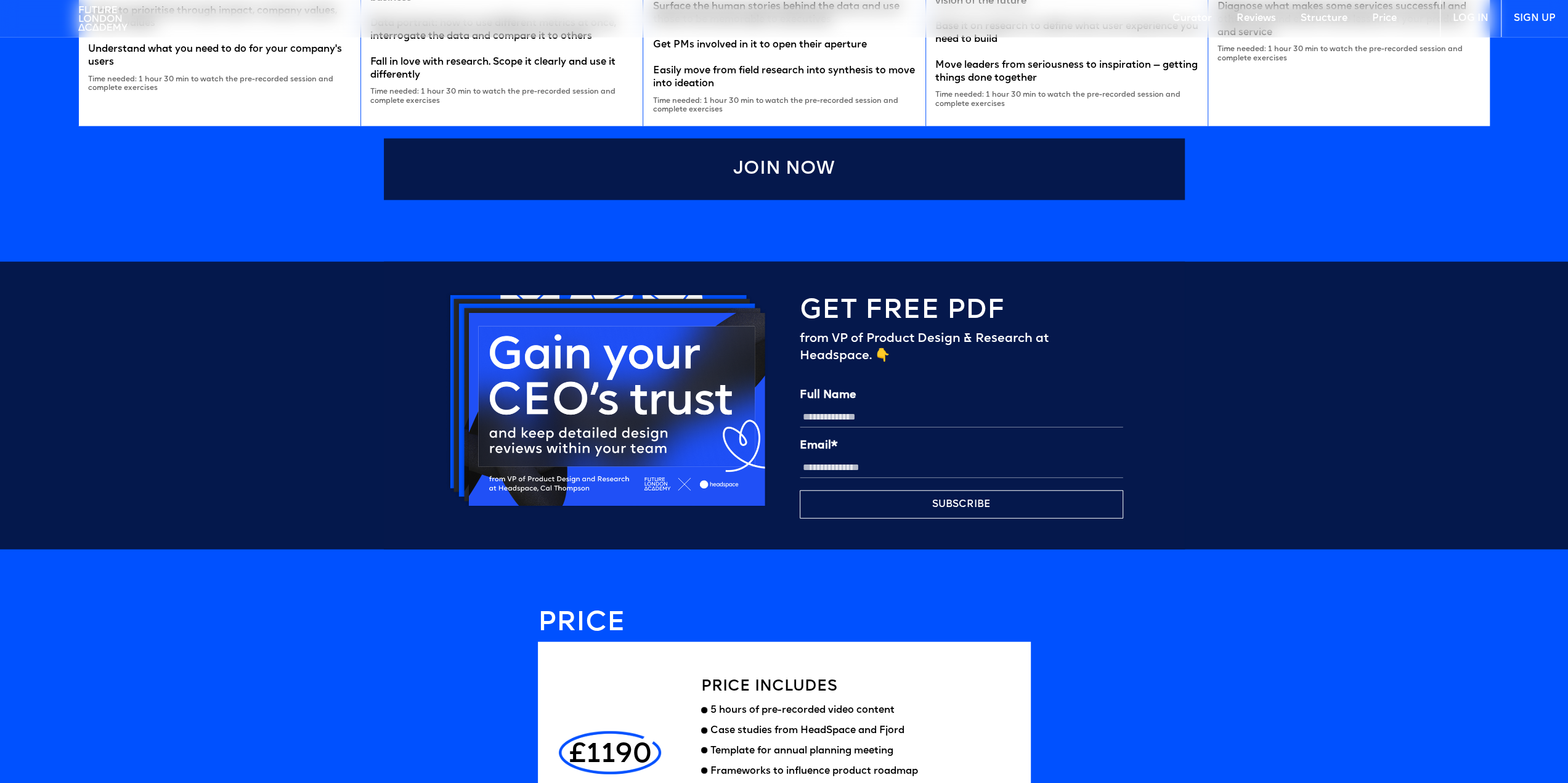
scroll to position [2981, 0]
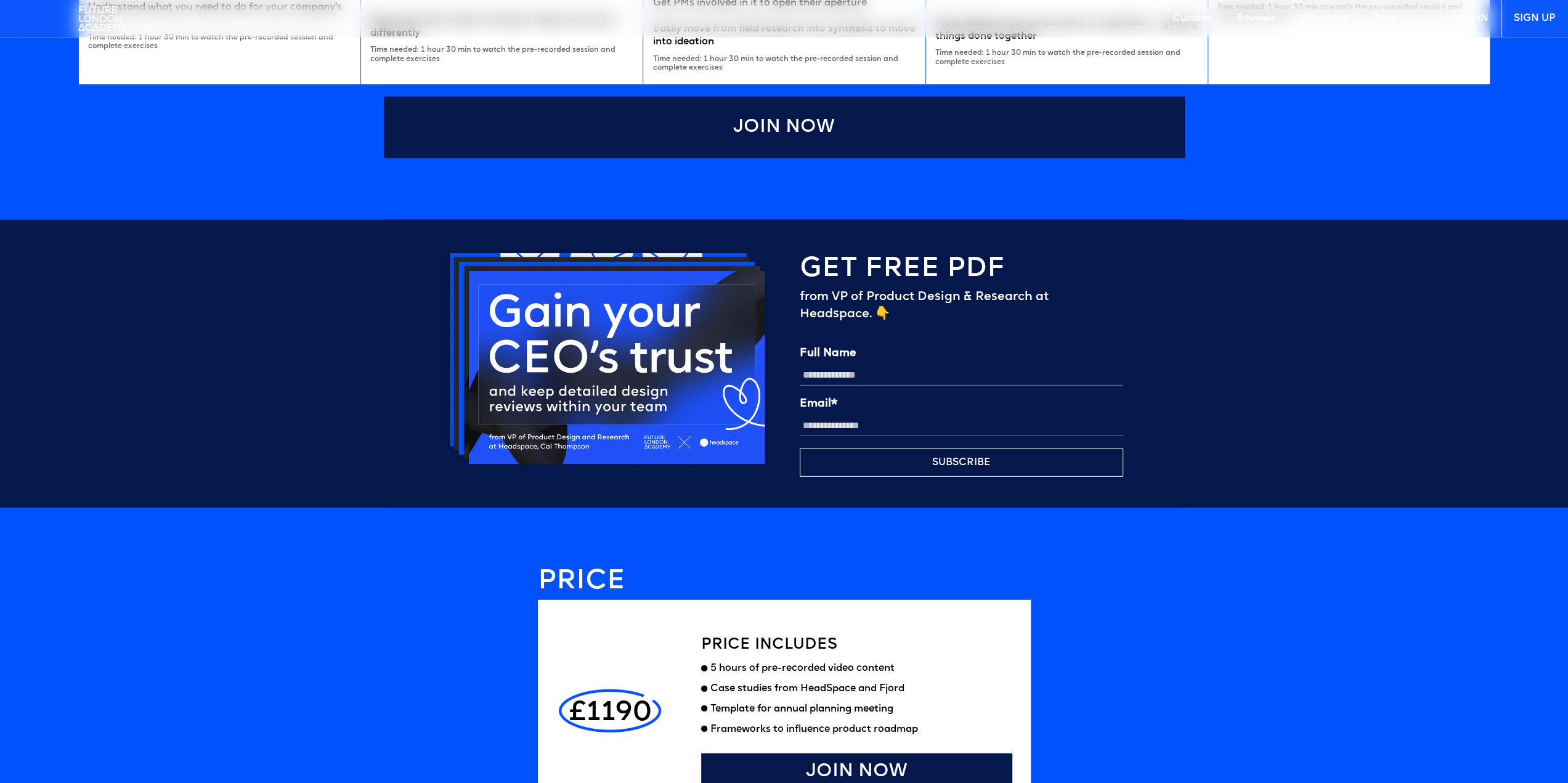
click at [851, 377] on input "Full Name" at bounding box center [961, 374] width 323 height 21
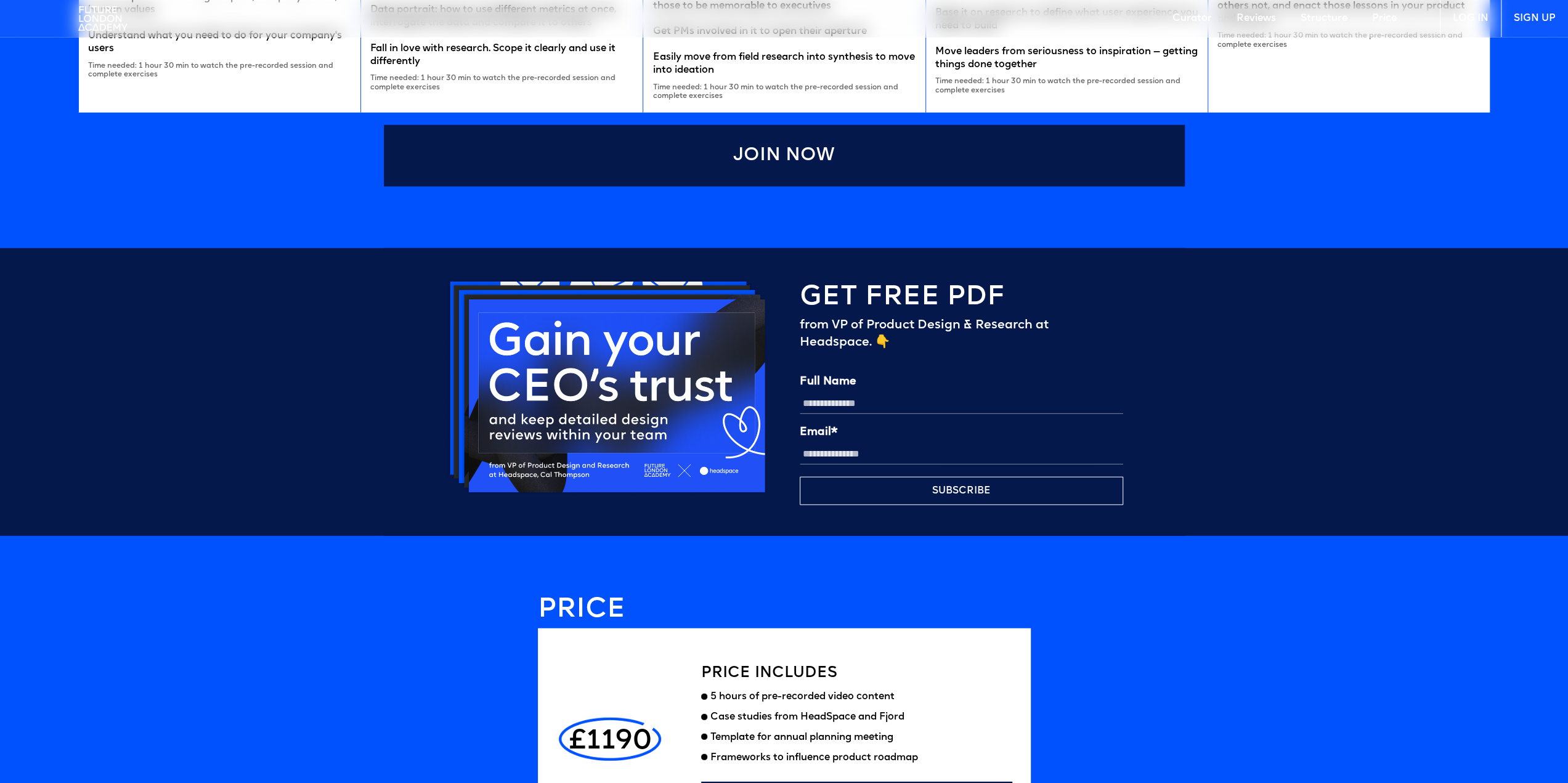
scroll to position [2852, 0]
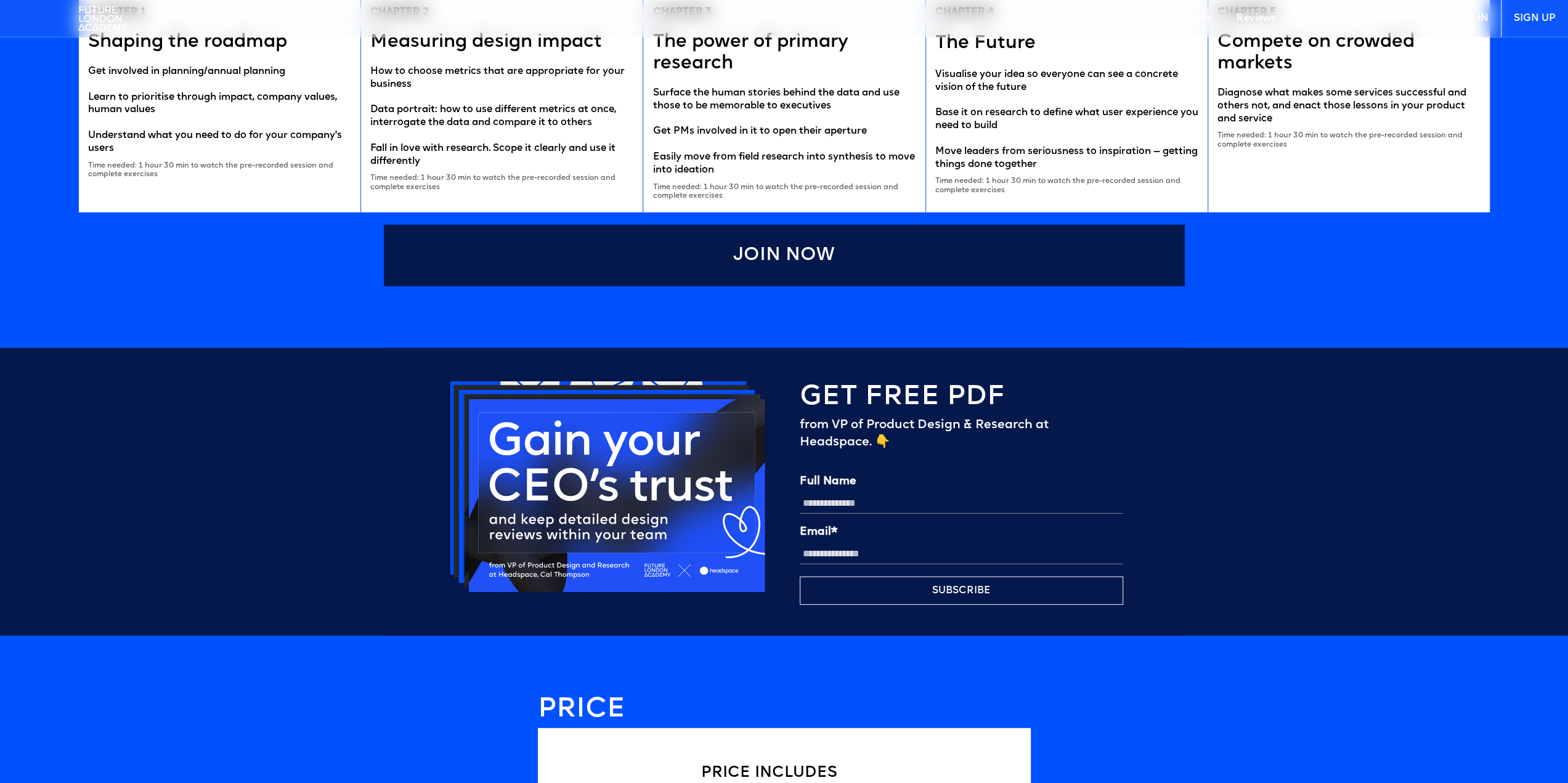
click at [834, 504] on input "Full Name" at bounding box center [961, 503] width 323 height 21
click at [836, 504] on input "Full Name" at bounding box center [961, 503] width 323 height 21
click at [828, 552] on input "Email*" at bounding box center [961, 553] width 323 height 21
type input "**********"
click at [828, 503] on input "Full Name" at bounding box center [961, 503] width 323 height 21
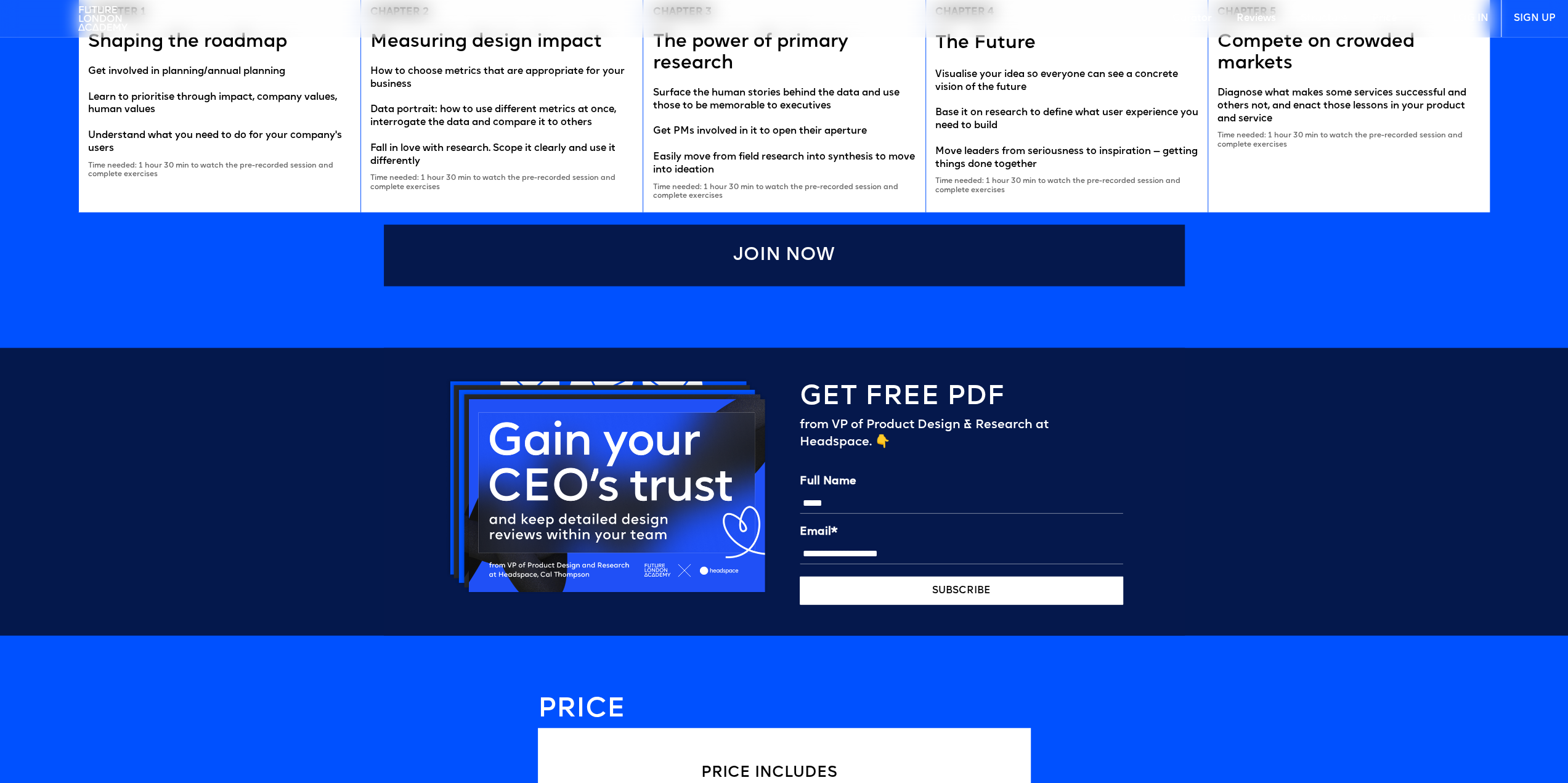
type input "*****"
click at [979, 595] on button "SUBSCRIBE" at bounding box center [961, 591] width 323 height 29
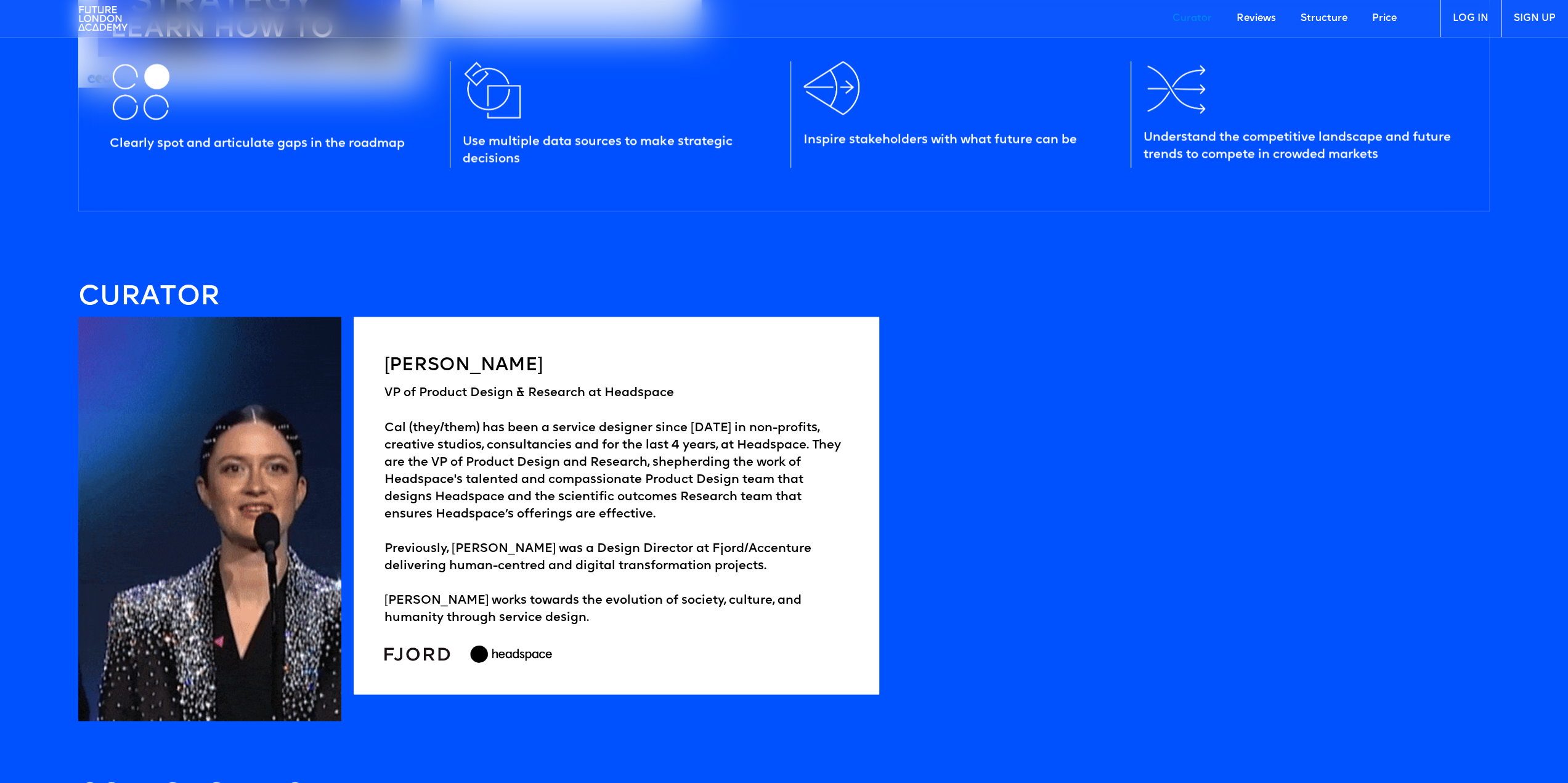
scroll to position [1682, 0]
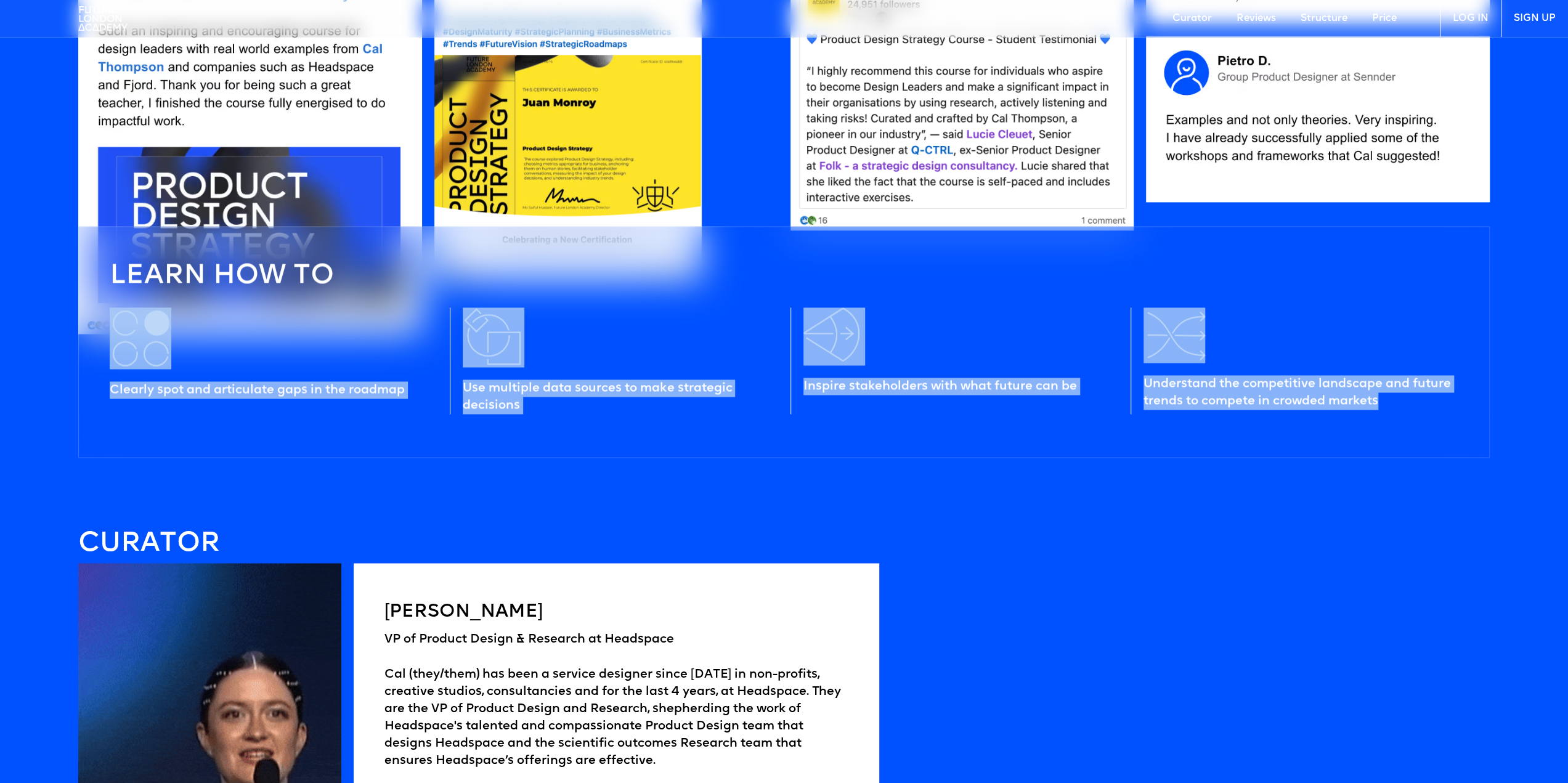
drag, startPoint x: 93, startPoint y: 334, endPoint x: 1518, endPoint y: 477, distance: 1432.2
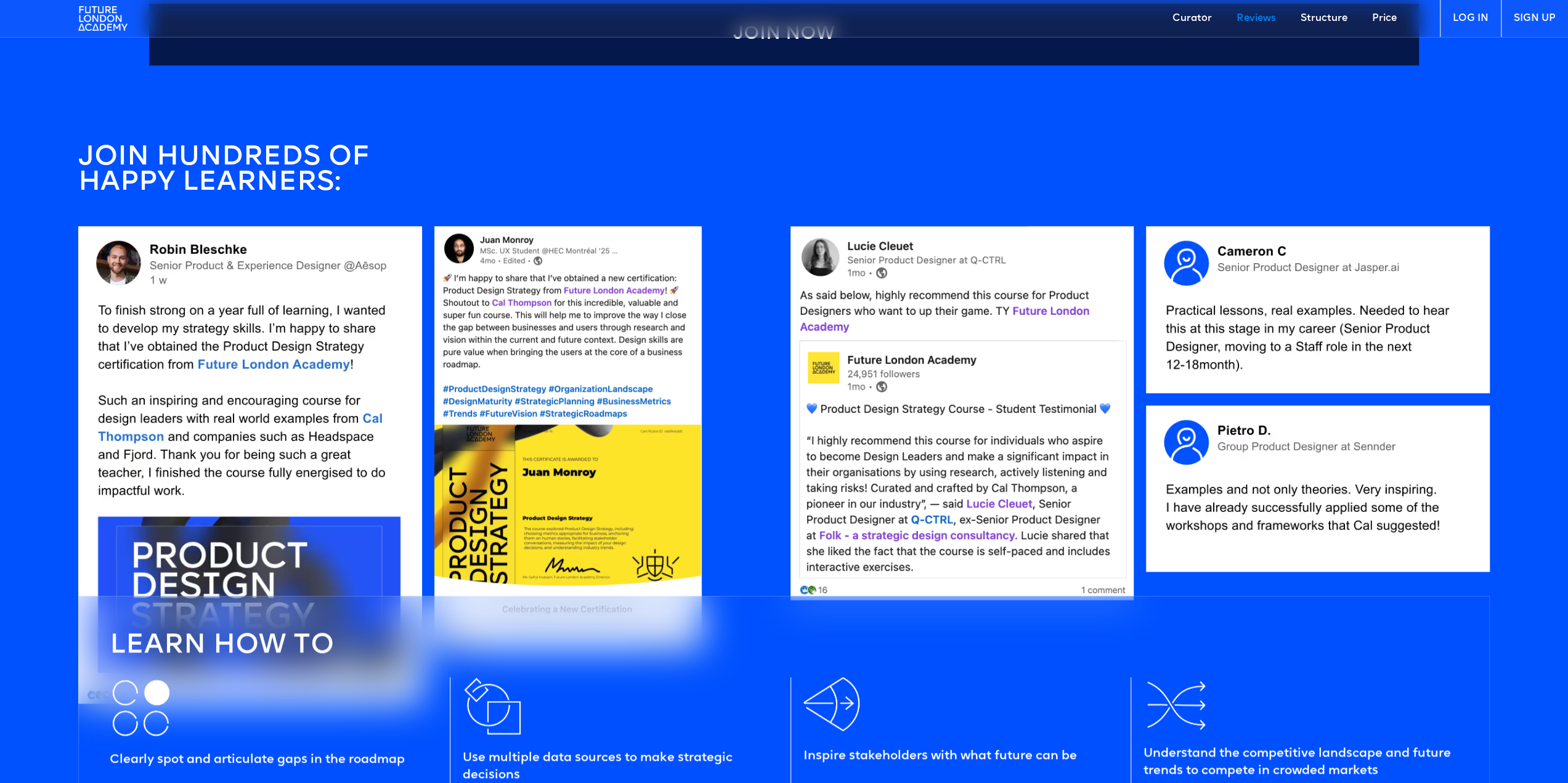
scroll to position [820, 0]
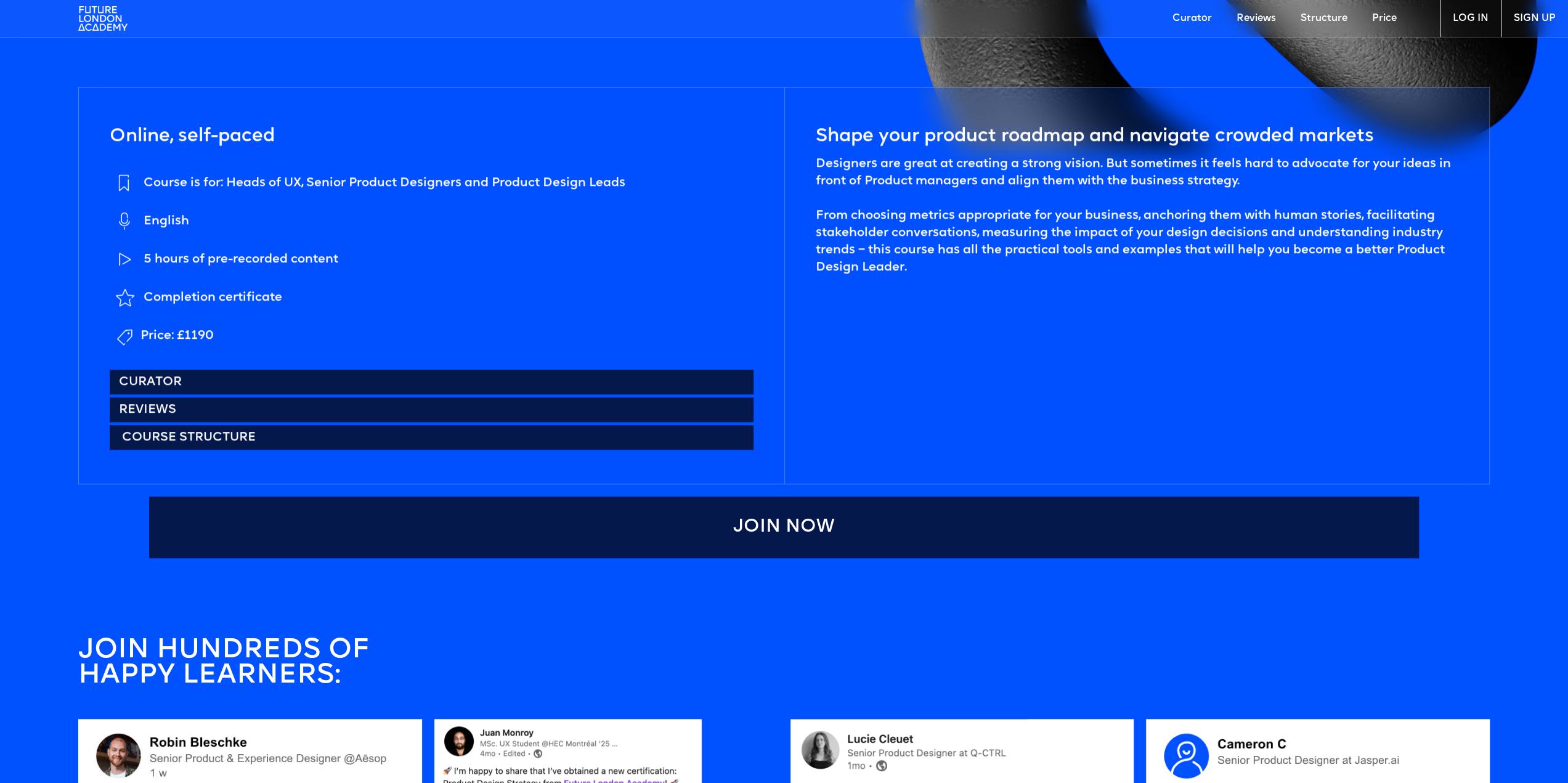
click at [203, 443] on link "Course structure" at bounding box center [431, 437] width 643 height 24
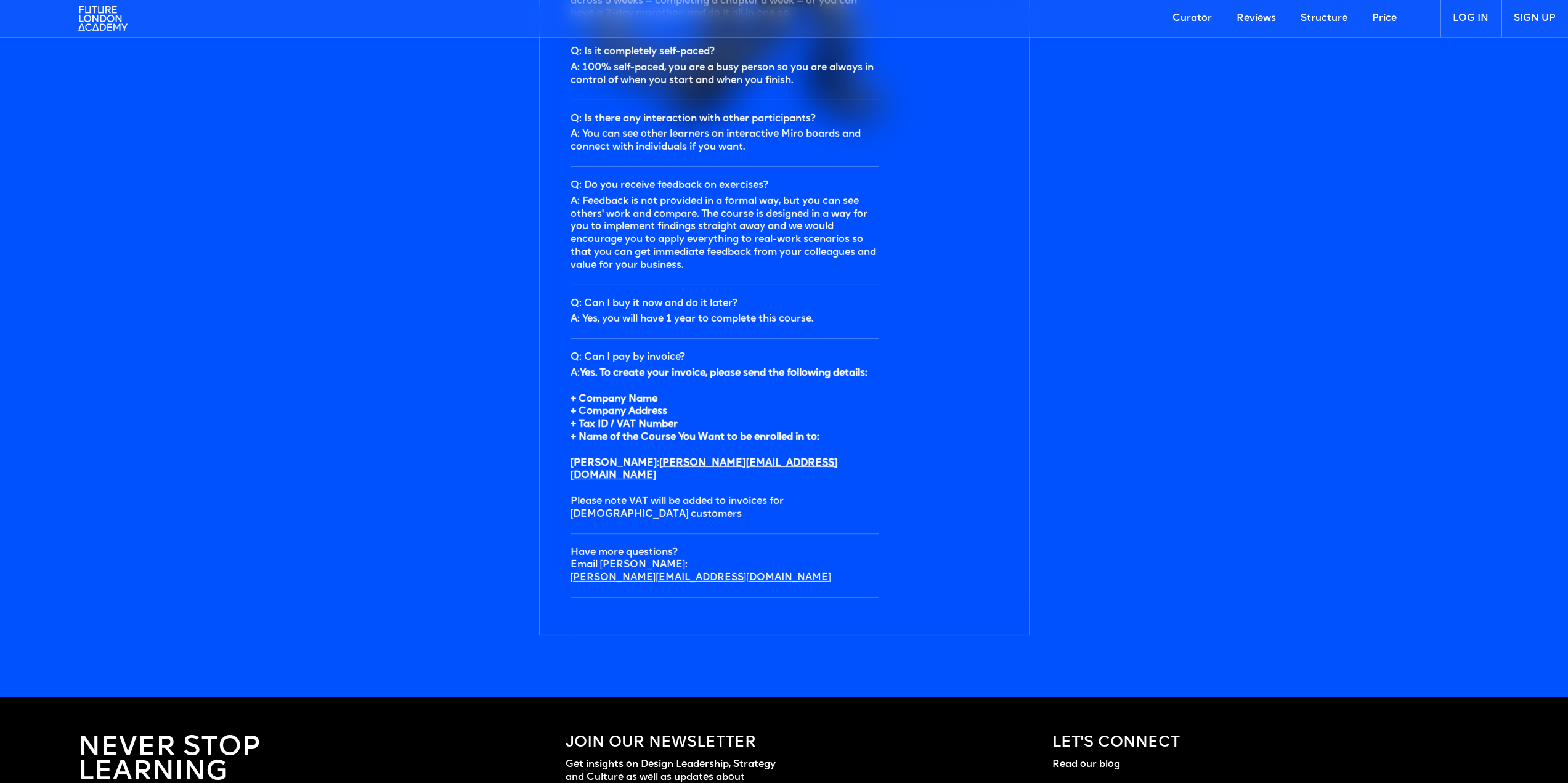
scroll to position [4194, 0]
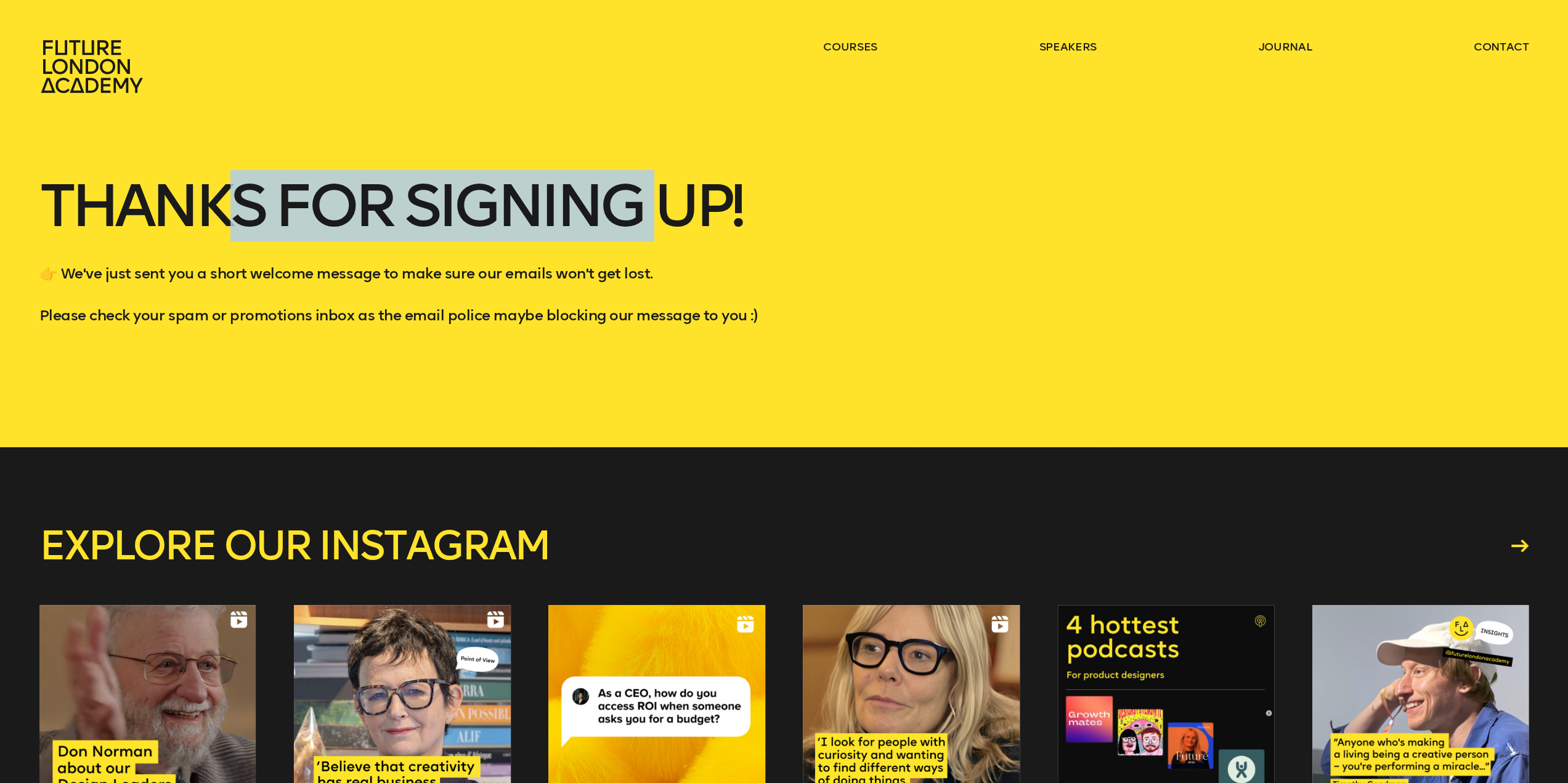
drag, startPoint x: 714, startPoint y: 215, endPoint x: 1042, endPoint y: 201, distance: 328.3
click at [869, 237] on h1 "Thanks for signing up!" at bounding box center [784, 220] width 1490 height 84
